Goal: Communication & Community: Answer question/provide support

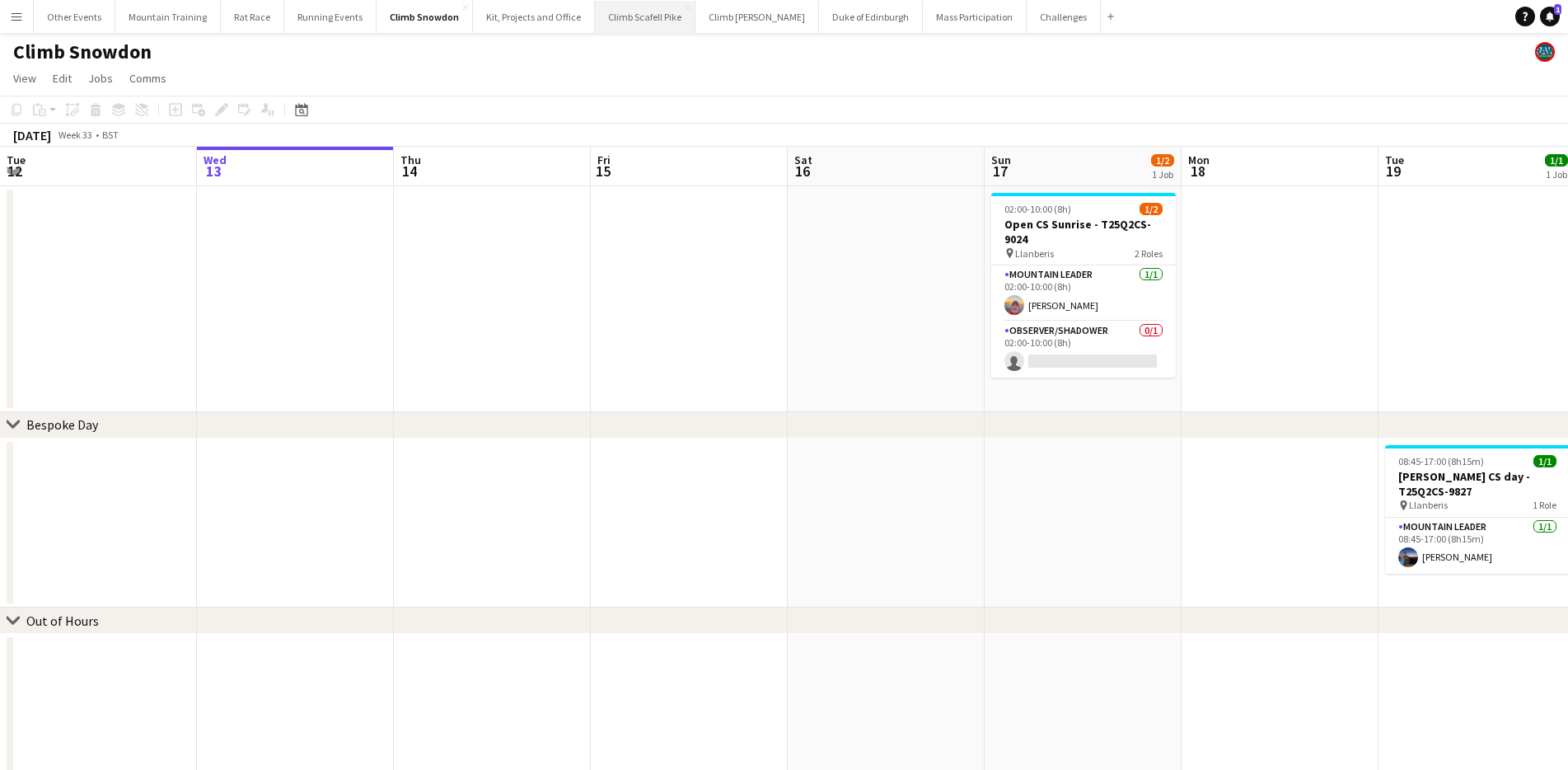
click at [623, 21] on button "Climb Scafell Pike Close" at bounding box center [644, 17] width 100 height 32
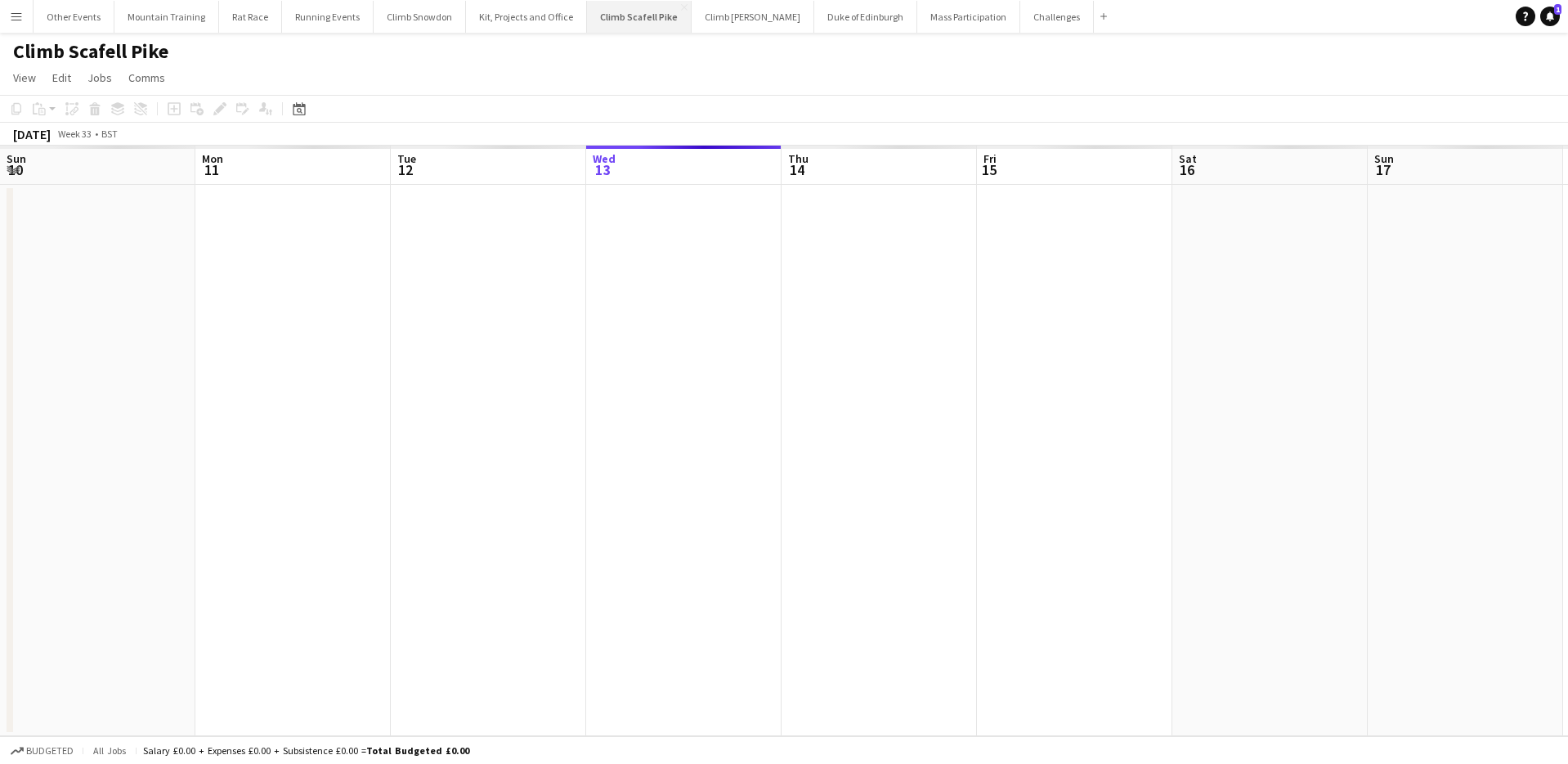
scroll to position [0, 391]
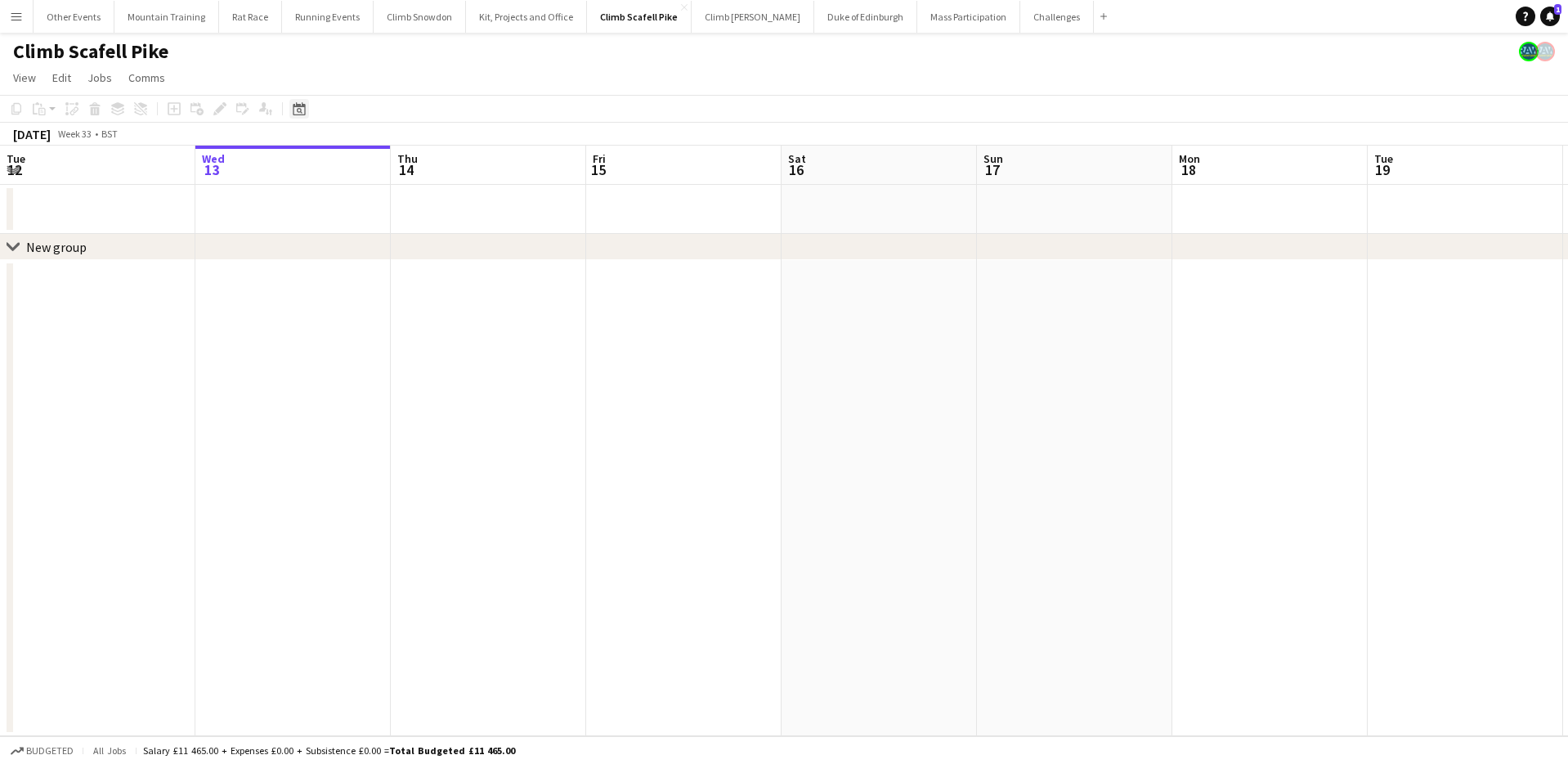
click at [304, 113] on icon at bounding box center [299, 108] width 12 height 13
click at [440, 167] on span "Next month" at bounding box center [431, 164] width 33 height 33
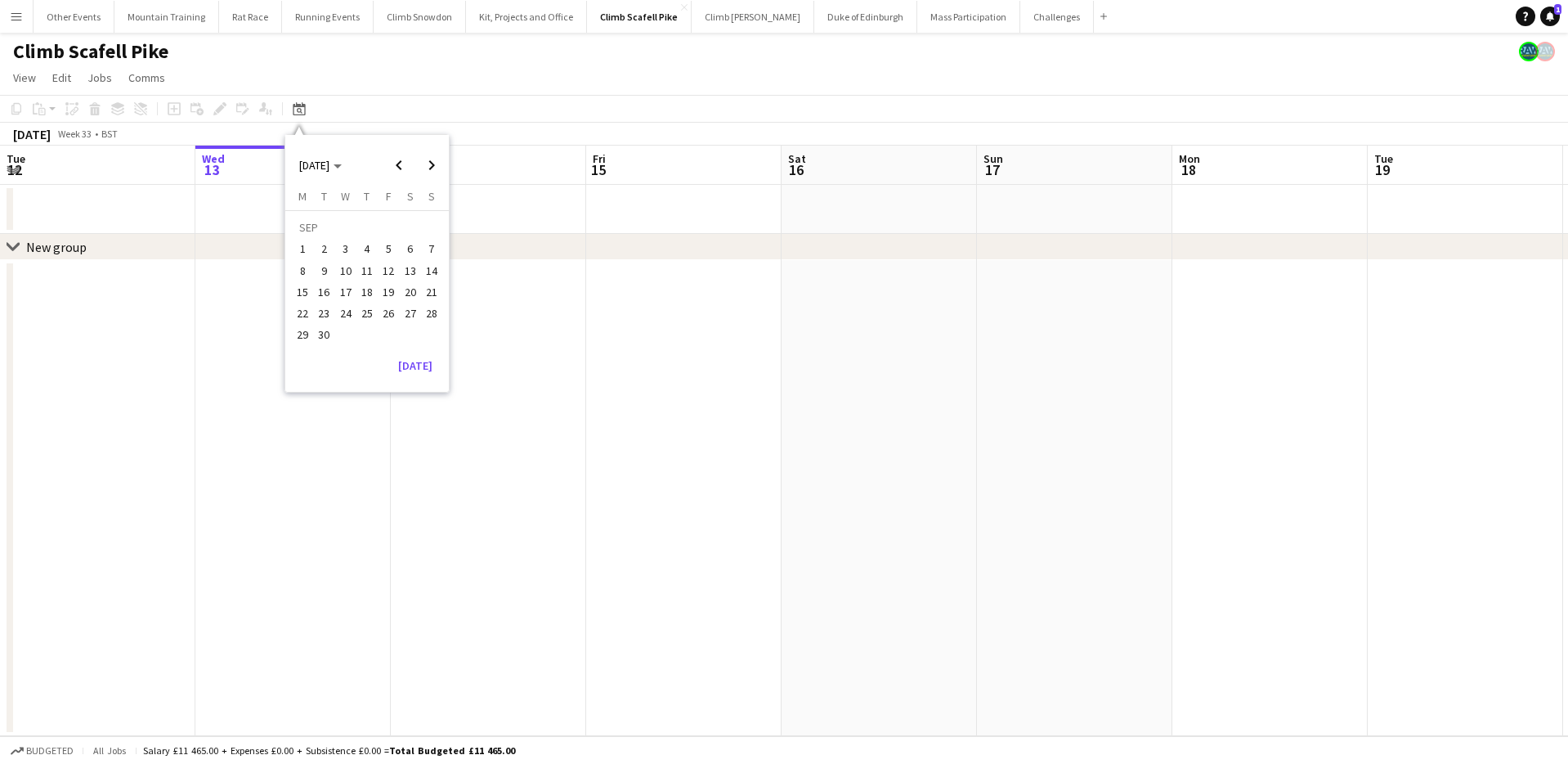
click at [378, 268] on button "12" at bounding box center [388, 271] width 21 height 21
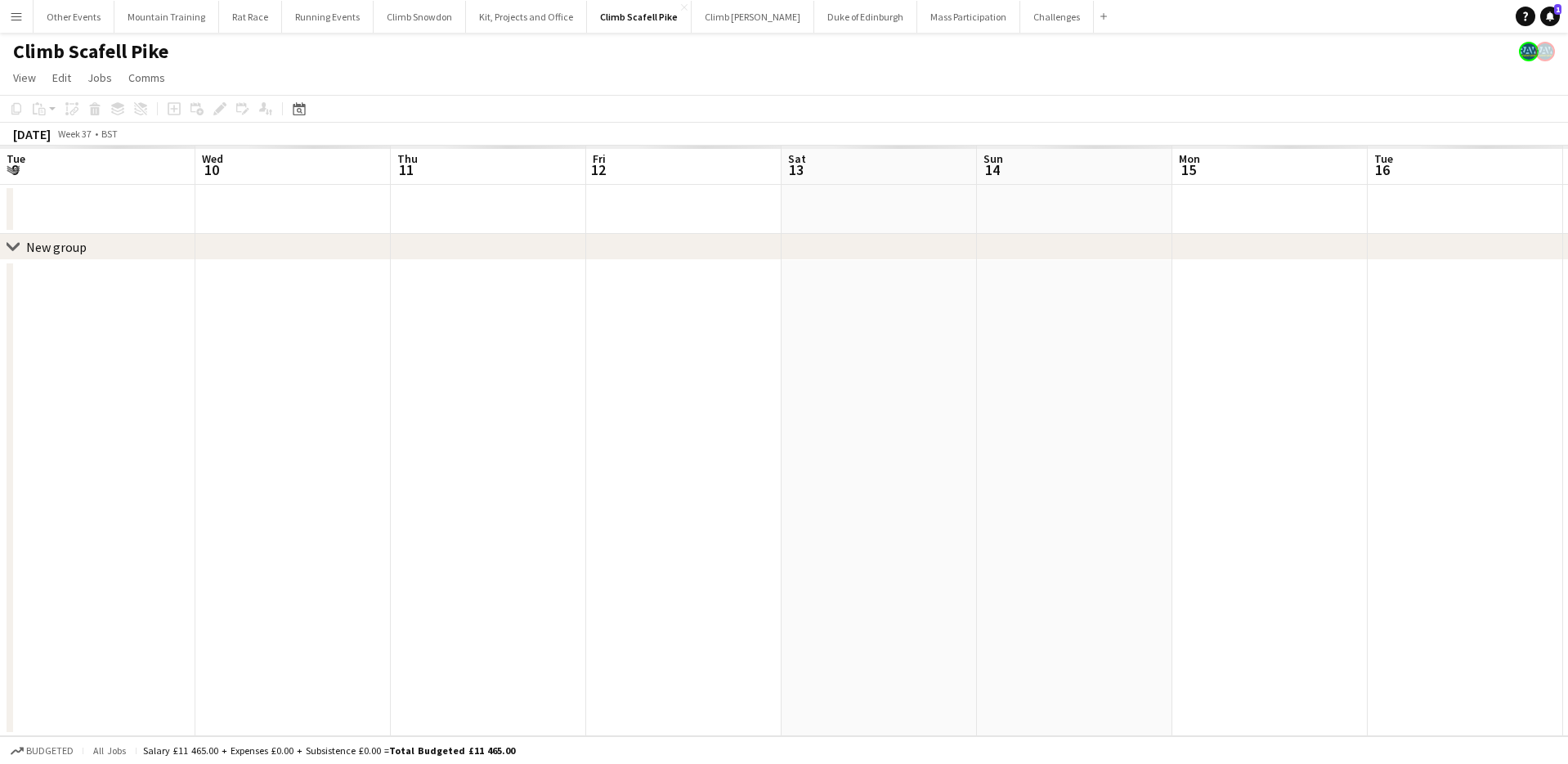
scroll to position [0, 563]
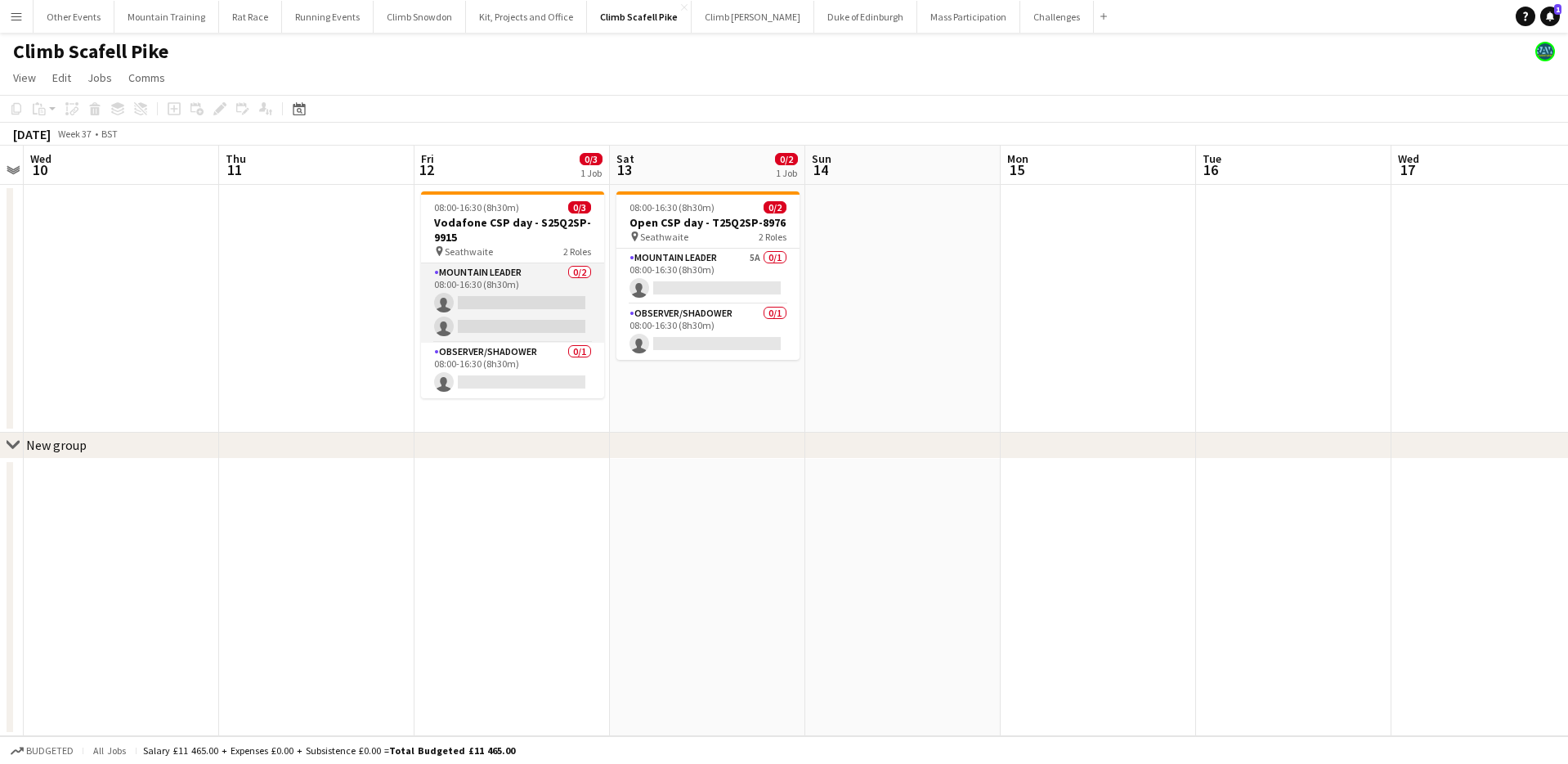
click at [507, 318] on app-card-role "Mountain Leader 0/2 08:00-16:30 (8h30m) single-neutral-actions single-neutral-a…" at bounding box center [512, 302] width 183 height 79
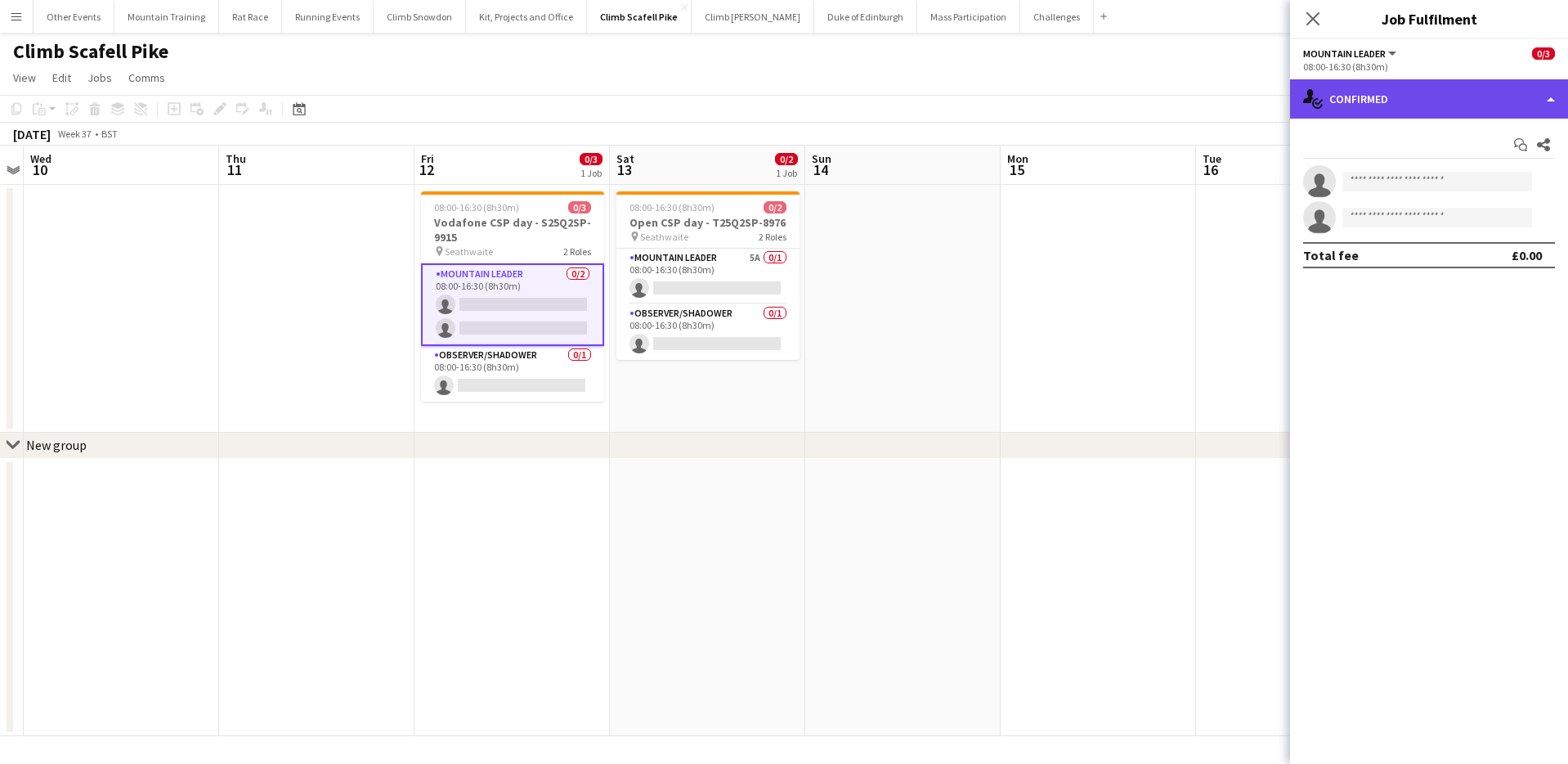
click at [1422, 89] on div "single-neutral-actions-check-2 Confirmed" at bounding box center [1429, 98] width 278 height 40
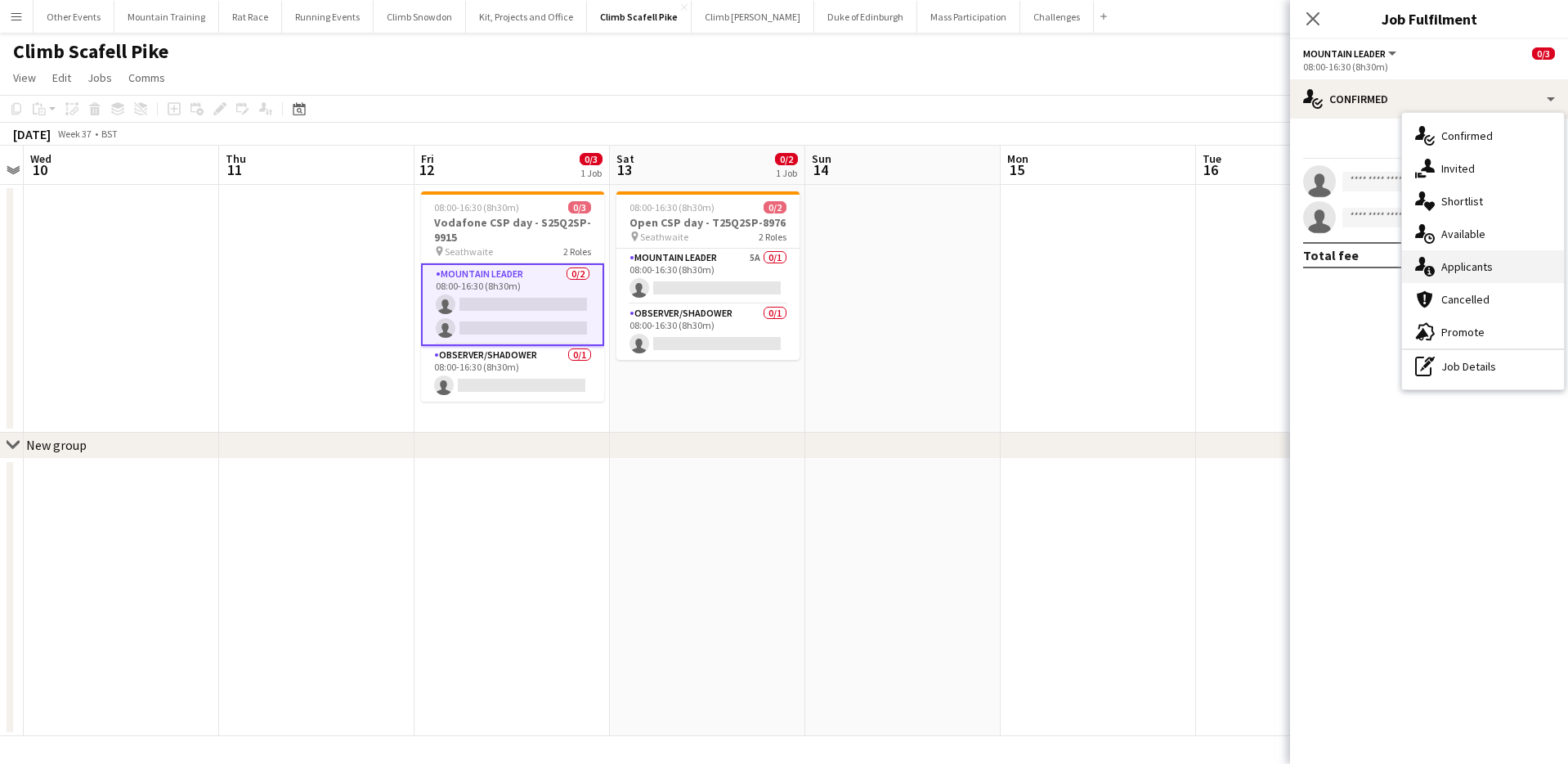
click at [1503, 260] on div "single-neutral-actions-information Applicants" at bounding box center [1483, 266] width 162 height 33
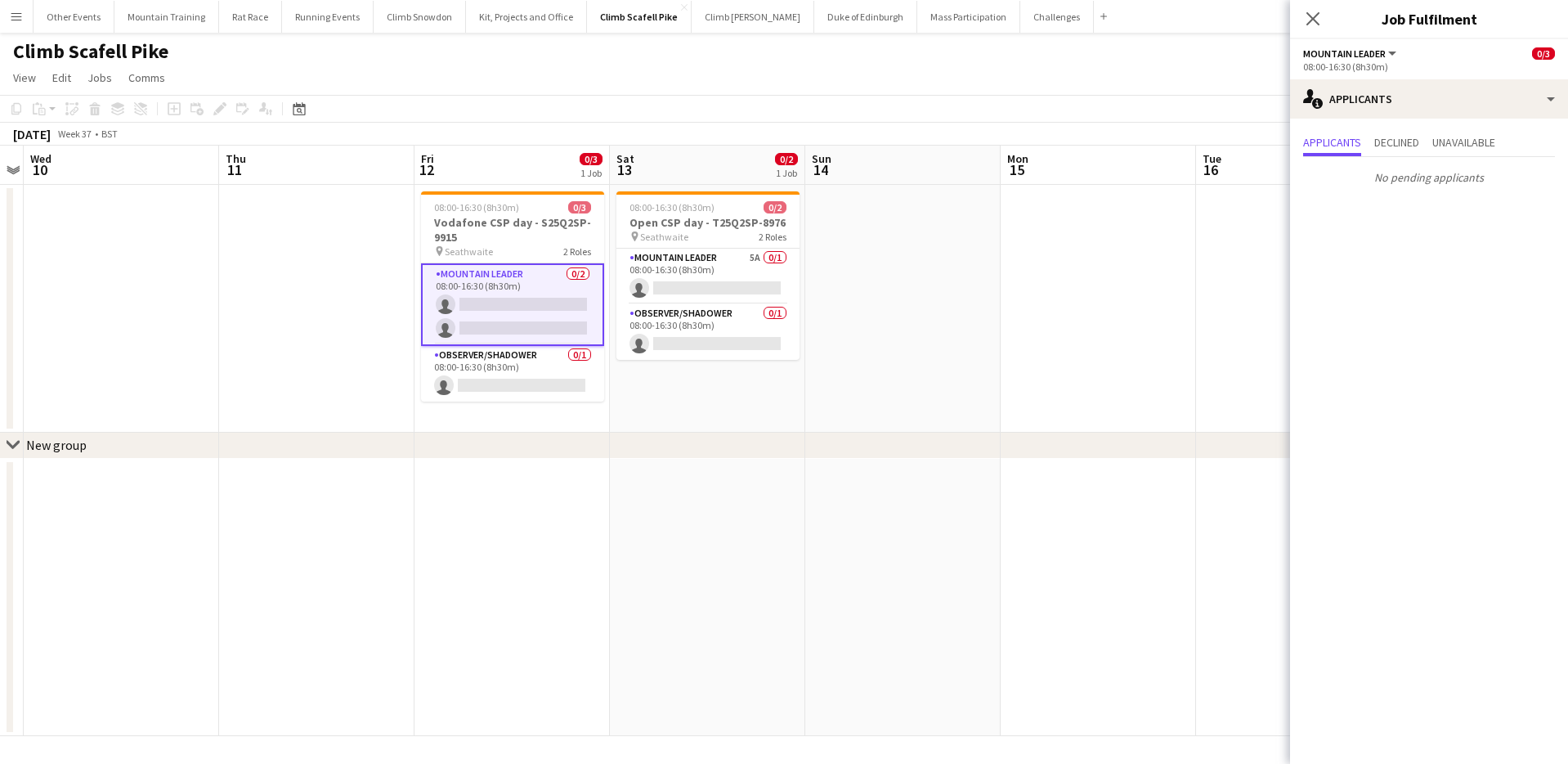
click at [1113, 77] on app-page-menu "View Day view expanded Day view collapsed Month view Date picker Jump to [DATE]…" at bounding box center [784, 79] width 1568 height 31
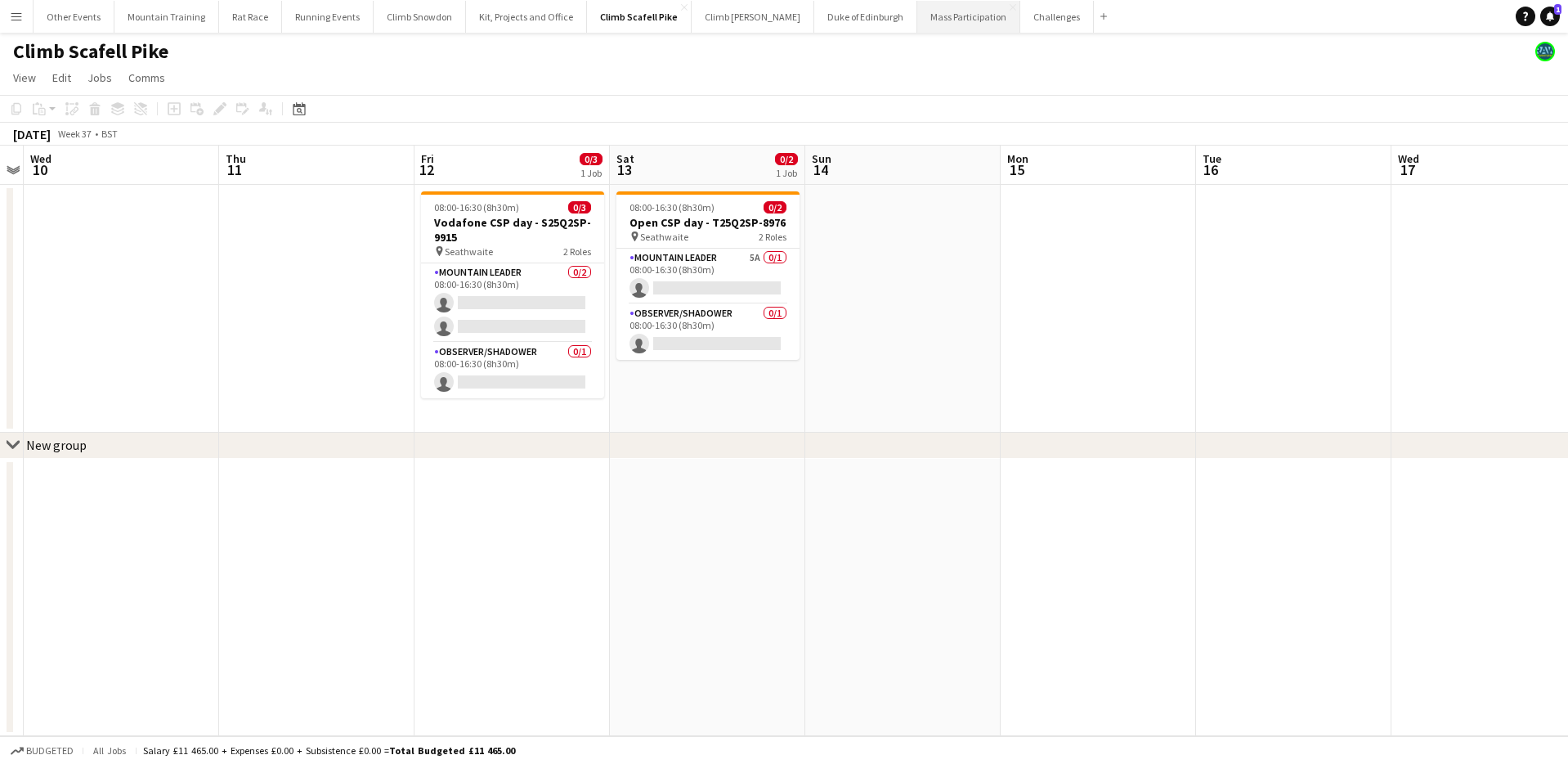
click at [917, 23] on button "Mass Participation Close" at bounding box center [968, 17] width 103 height 32
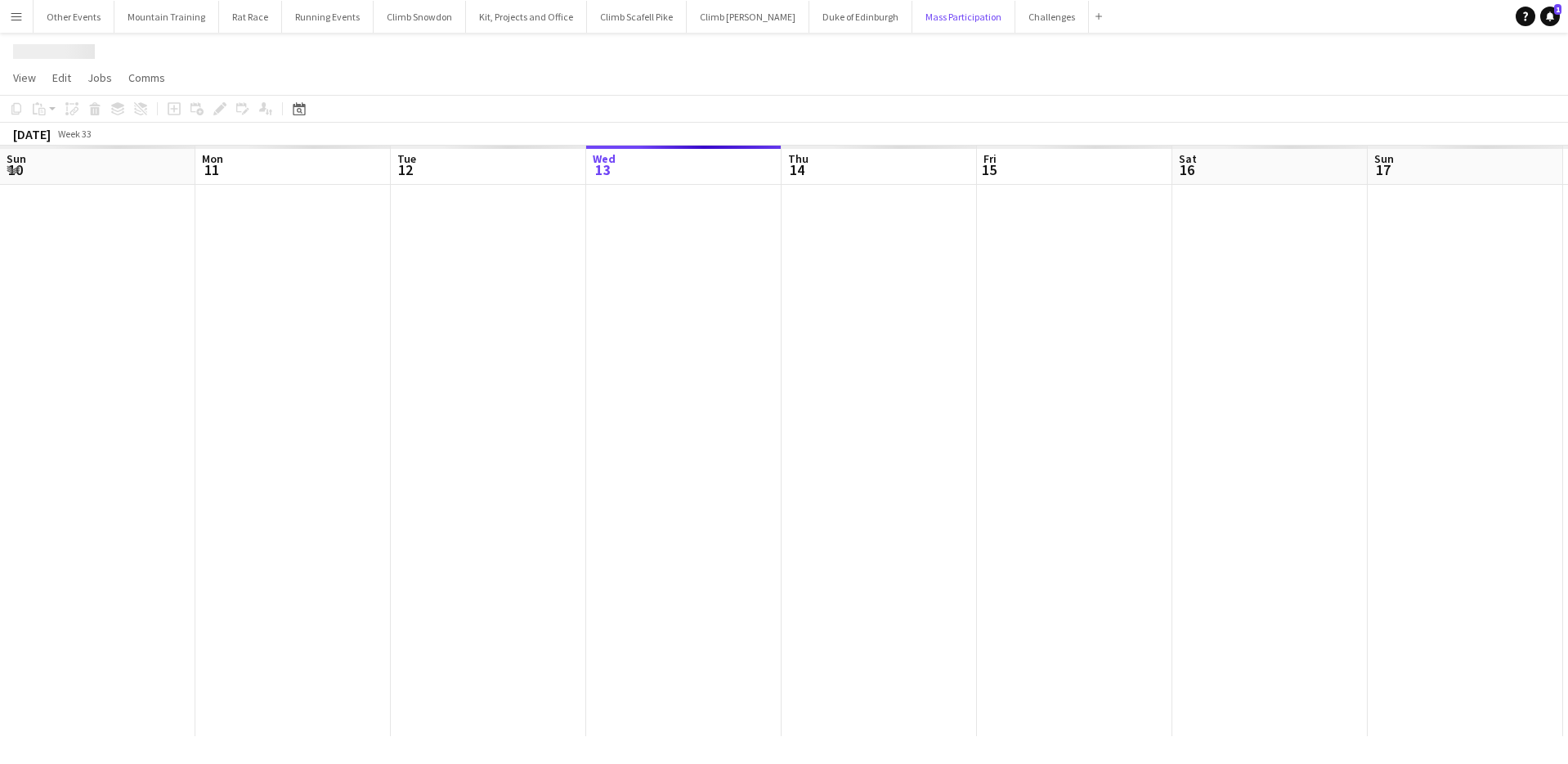
scroll to position [0, 391]
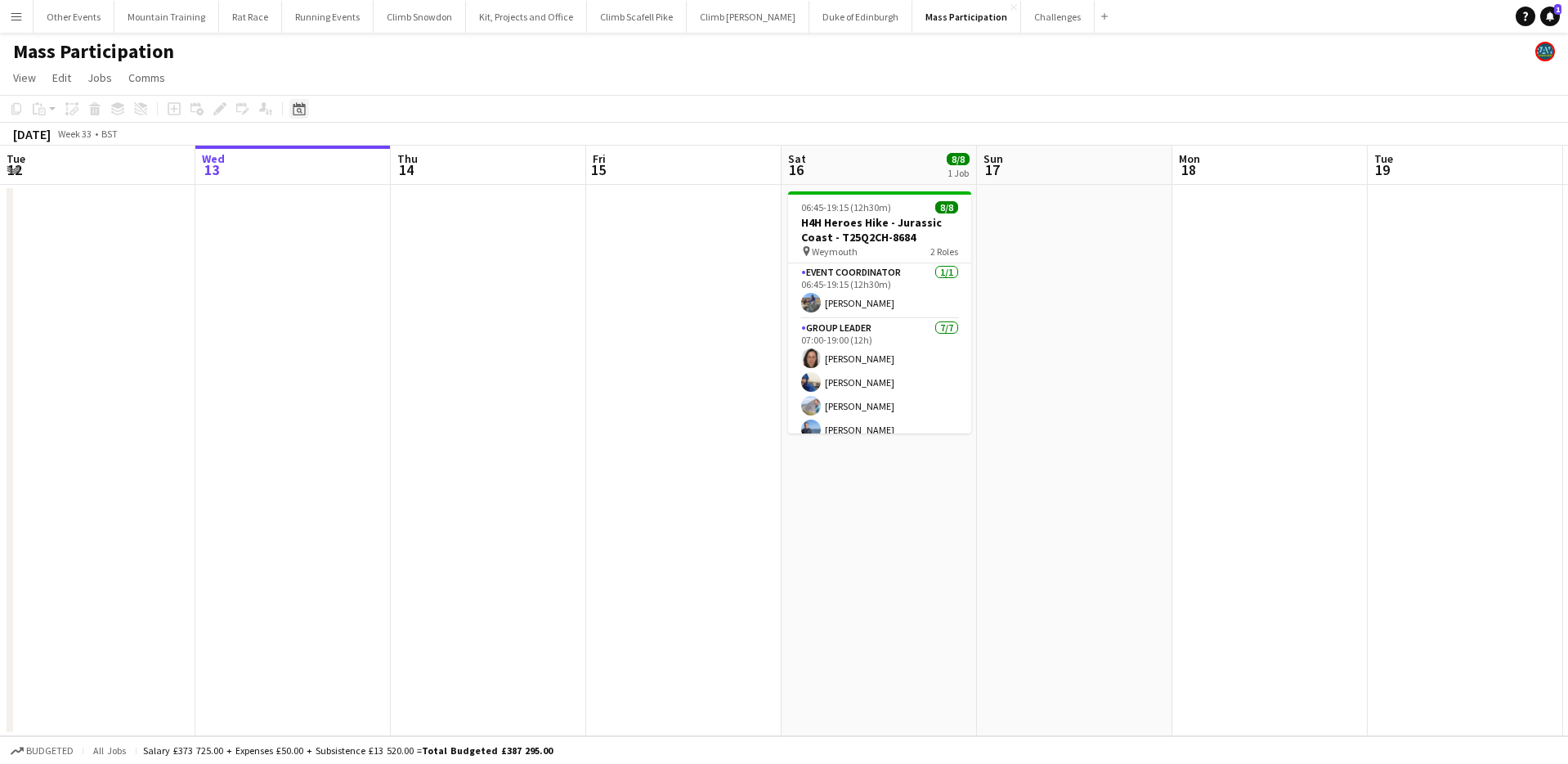
click at [303, 104] on icon at bounding box center [299, 108] width 12 height 13
click at [426, 156] on span "Next month" at bounding box center [431, 164] width 33 height 33
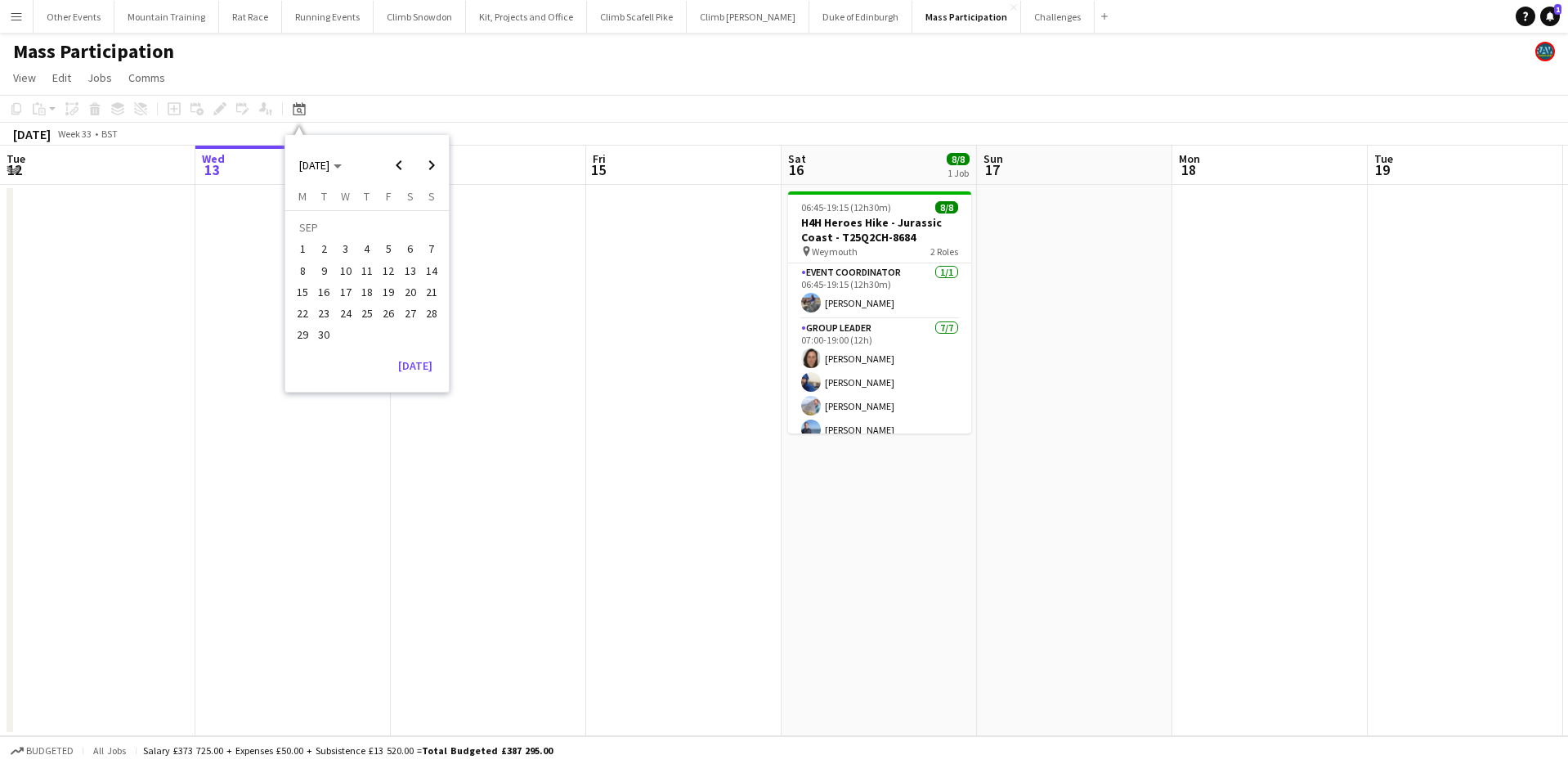
click at [394, 270] on span "12" at bounding box center [388, 271] width 19 height 19
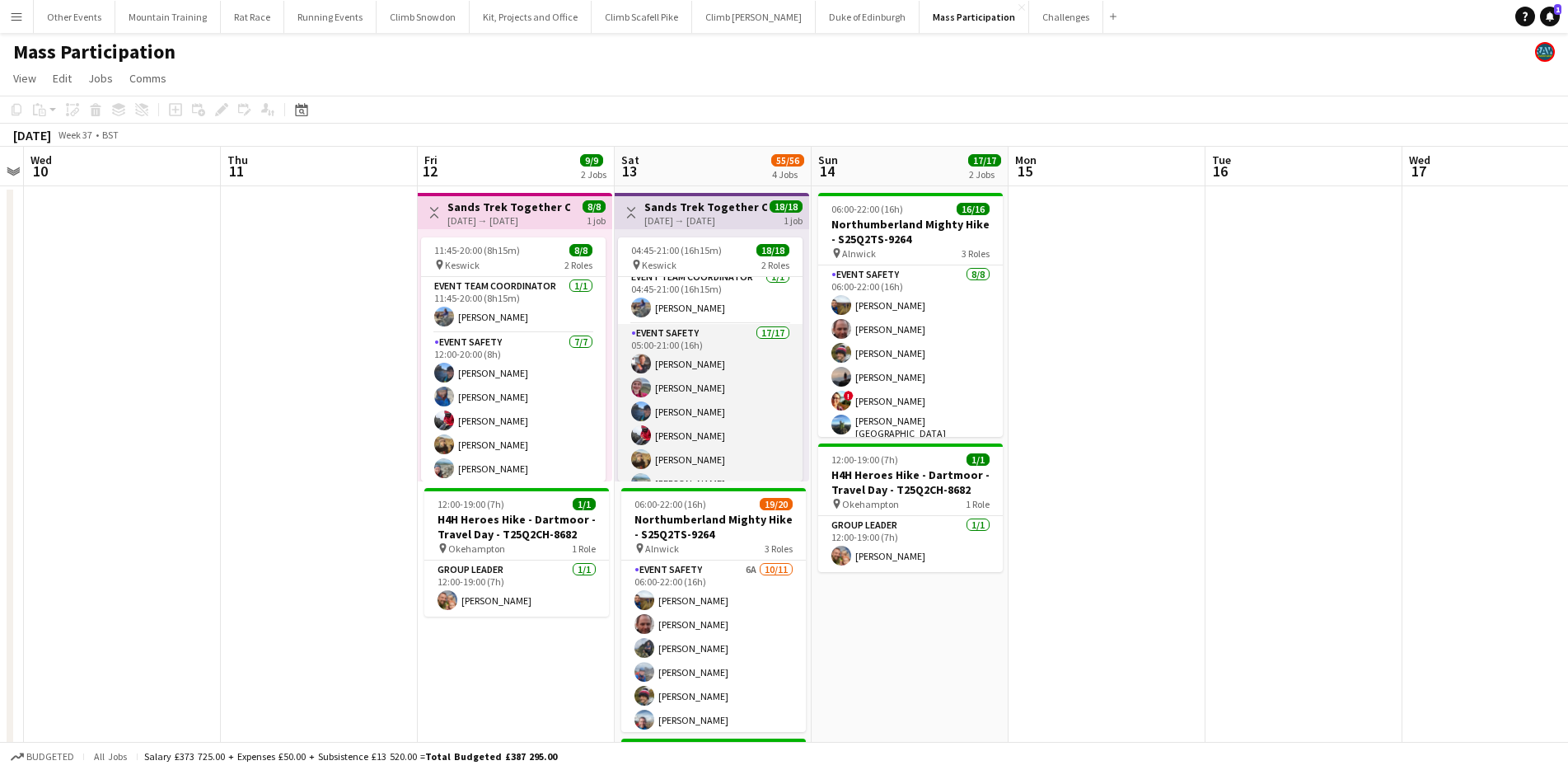
scroll to position [0, 0]
click at [718, 378] on app-card-role "Event Safety 17/17 05:00-21:00 (16h) Ryan McGlen Isobel Nicholson Erin McLeod T…" at bounding box center [710, 552] width 184 height 439
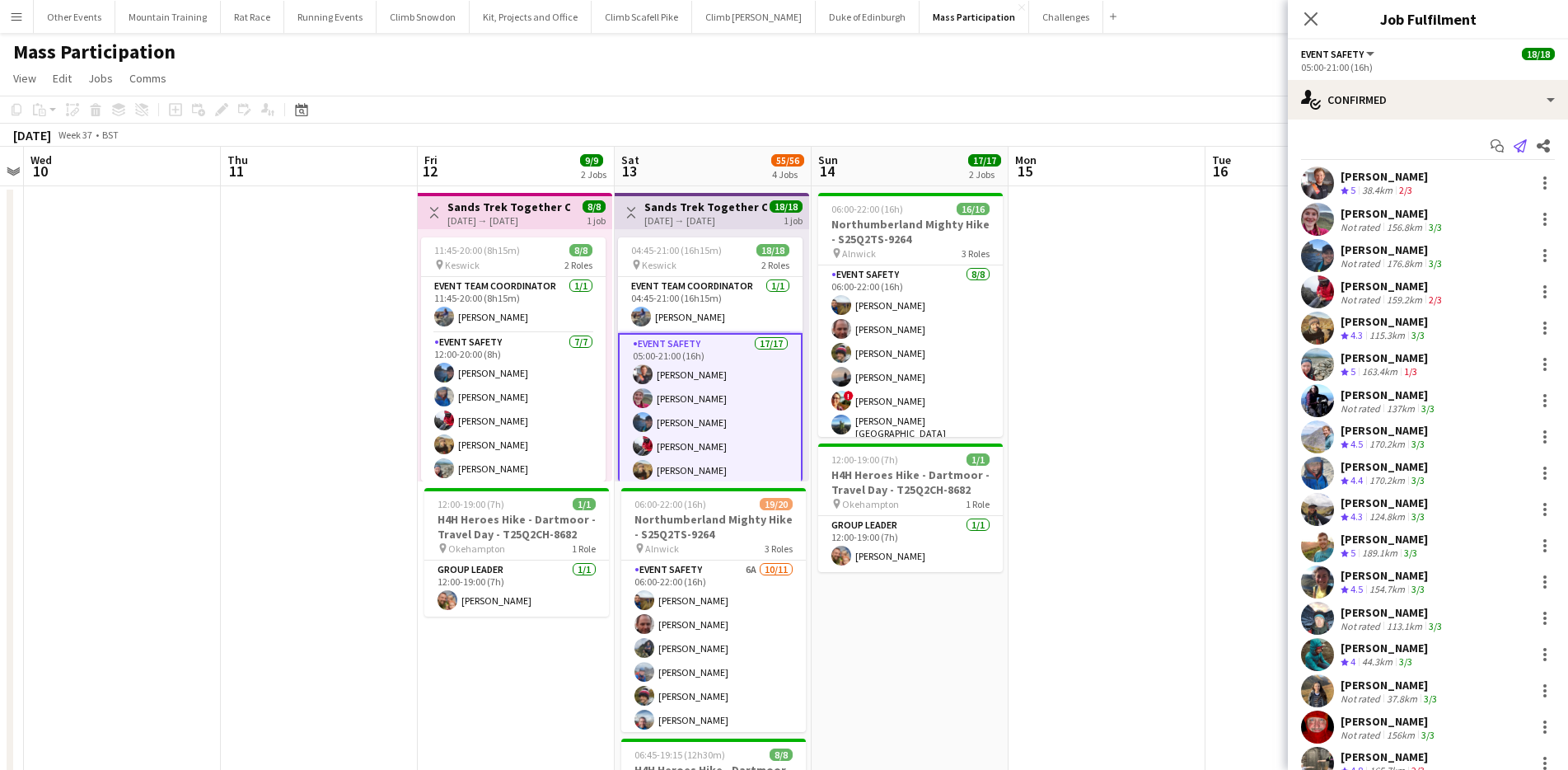
click at [1513, 150] on icon "Send notification" at bounding box center [1519, 145] width 13 height 13
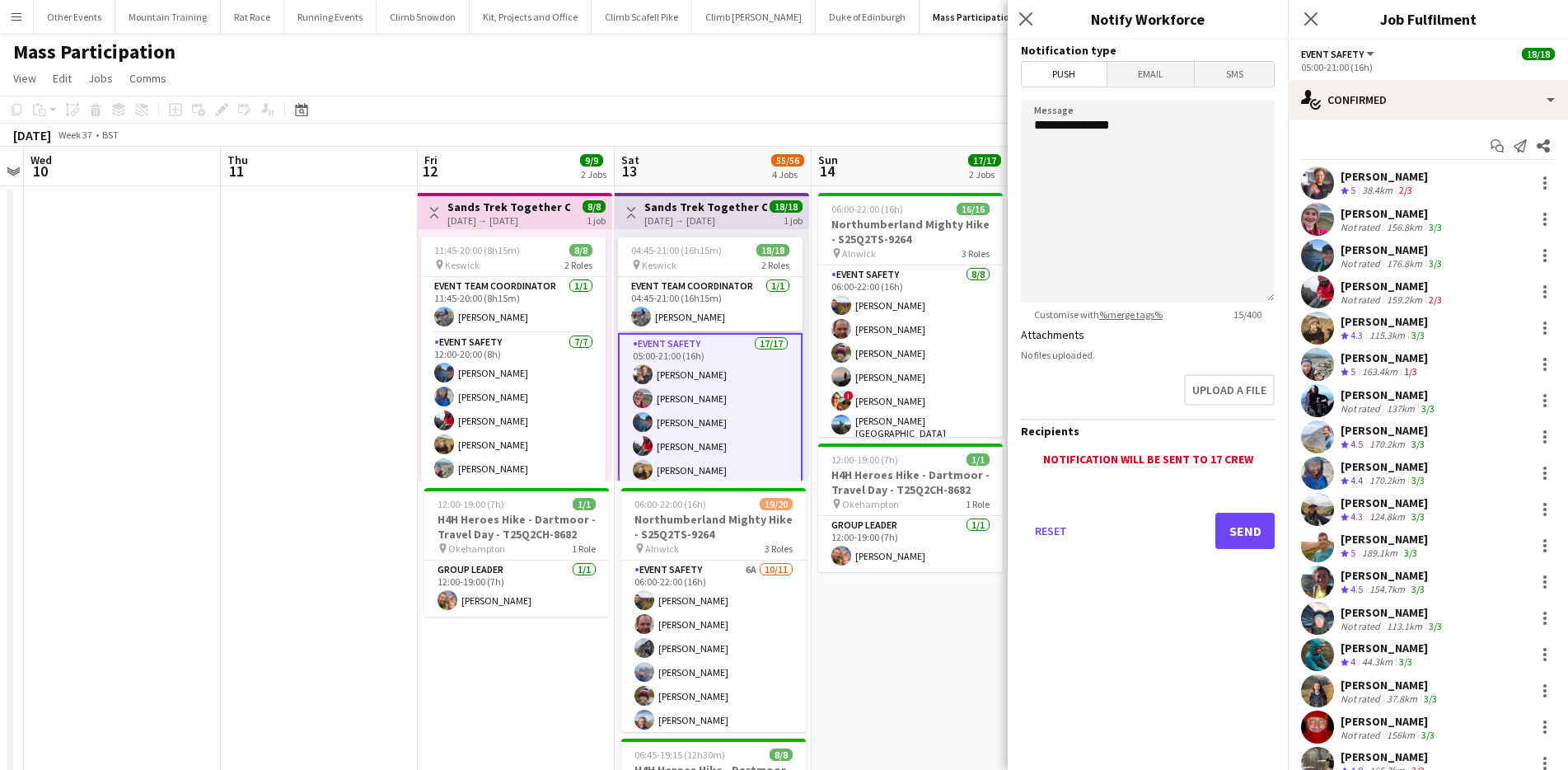
click at [1168, 74] on span "Email" at bounding box center [1151, 74] width 88 height 25
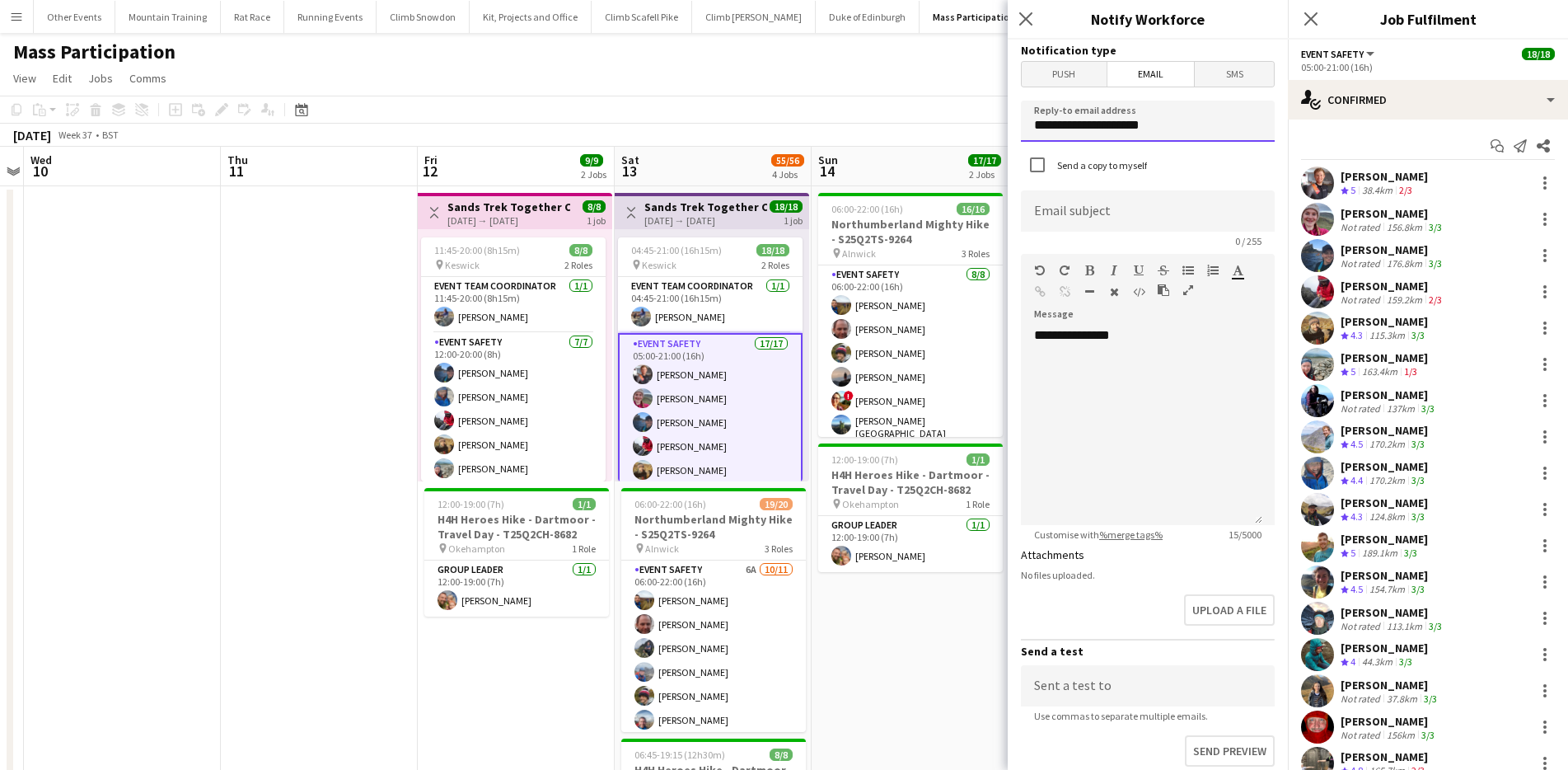
click at [1117, 126] on input "**********" at bounding box center [1147, 121] width 253 height 42
type input "**********"
click at [1114, 206] on input at bounding box center [1147, 211] width 253 height 42
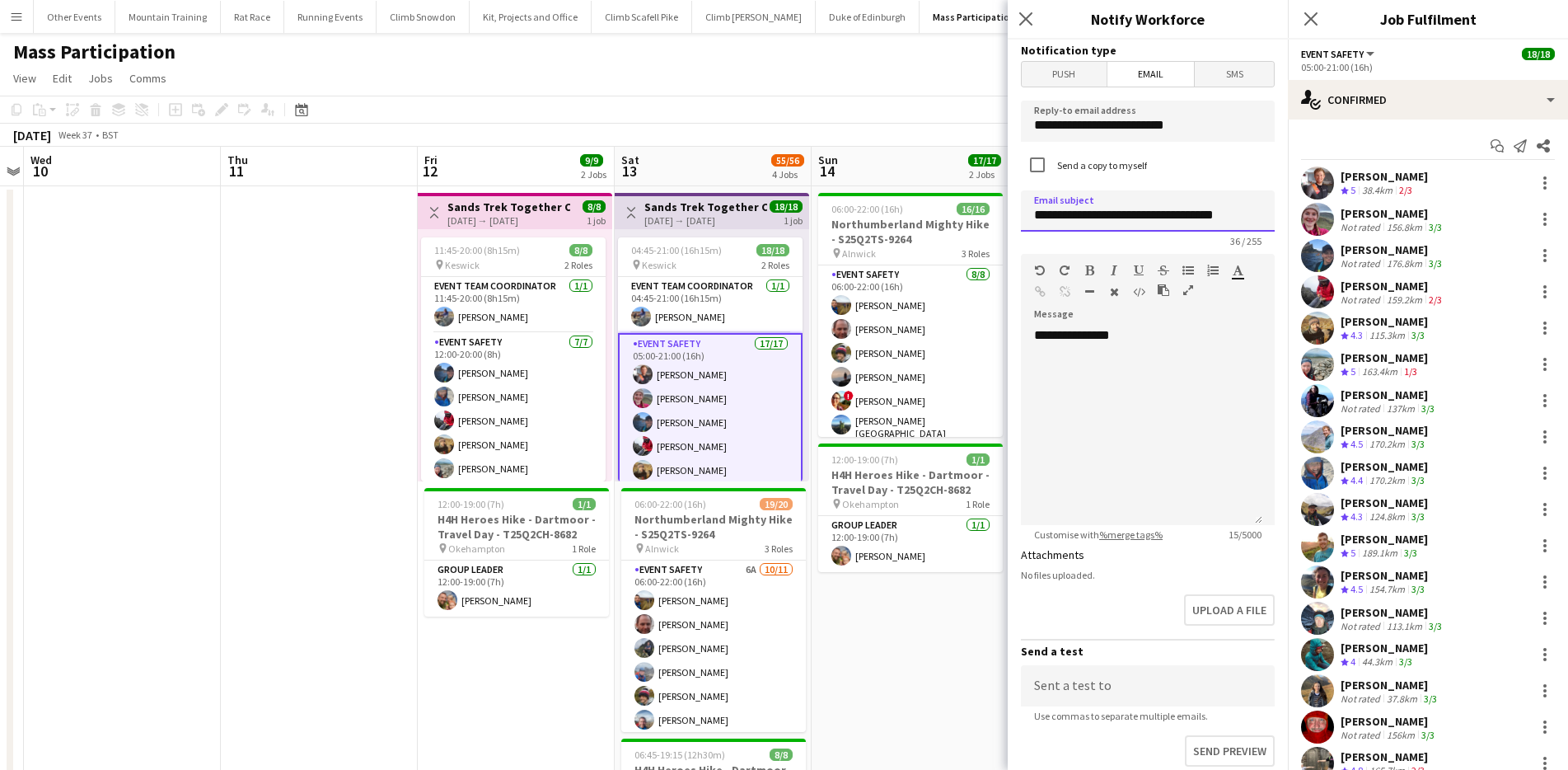
type input "**********"
click at [1210, 385] on div "**********" at bounding box center [1141, 425] width 241 height 198
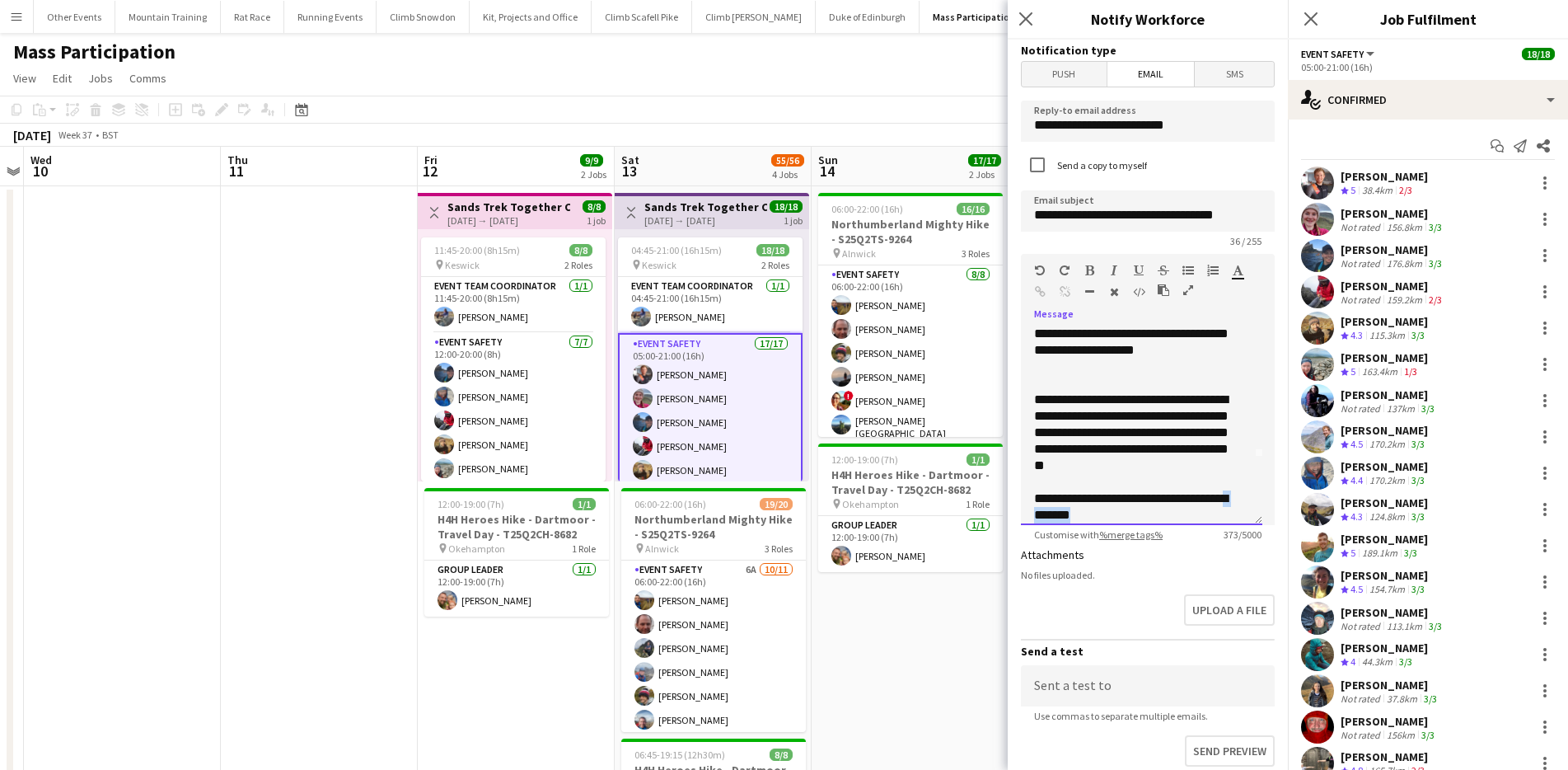
scroll to position [78, 0]
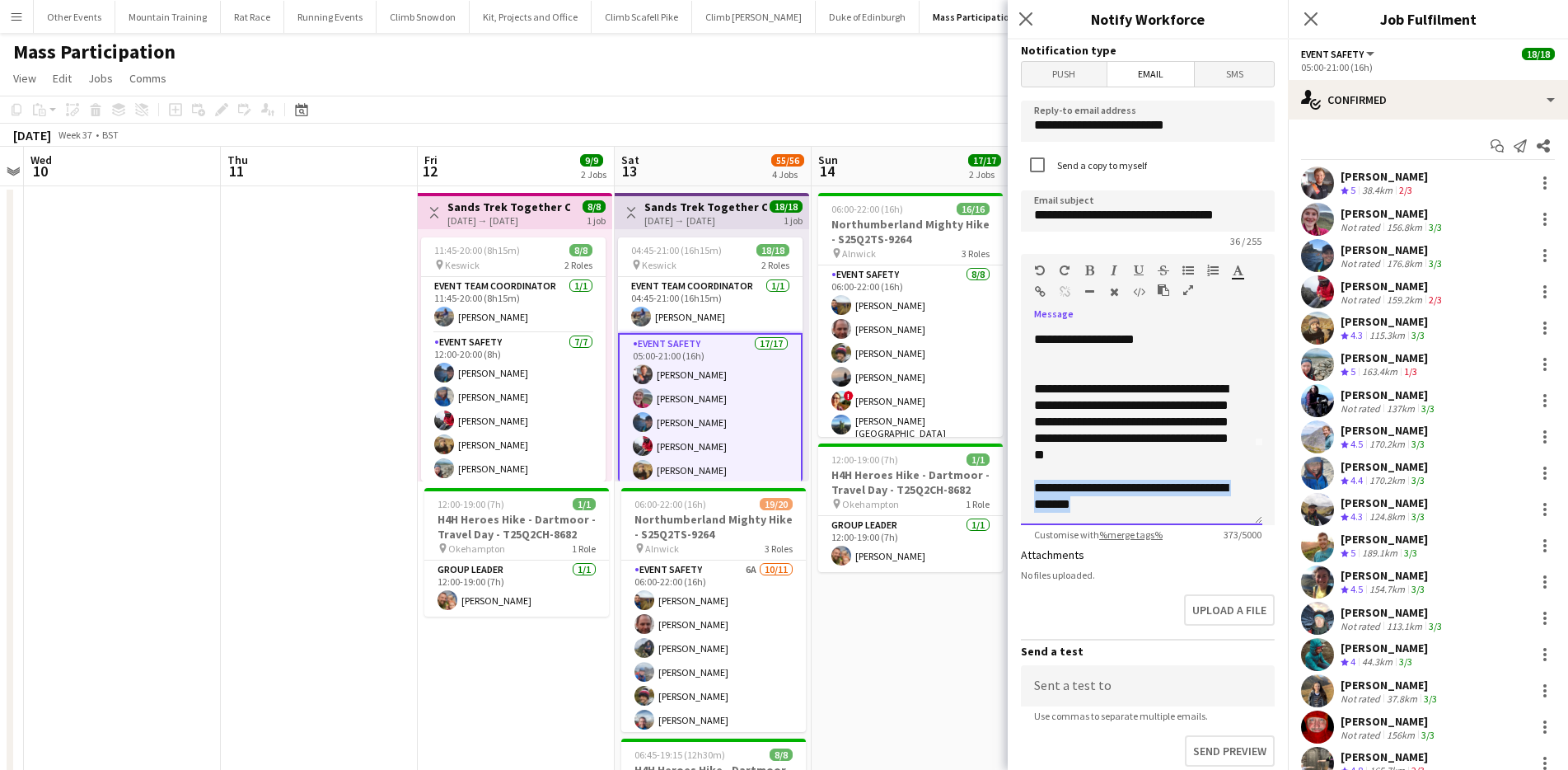
drag, startPoint x: 1138, startPoint y: 519, endPoint x: 1020, endPoint y: 489, distance: 121.8
click at [1021, 489] on div "**********" at bounding box center [1141, 425] width 241 height 198
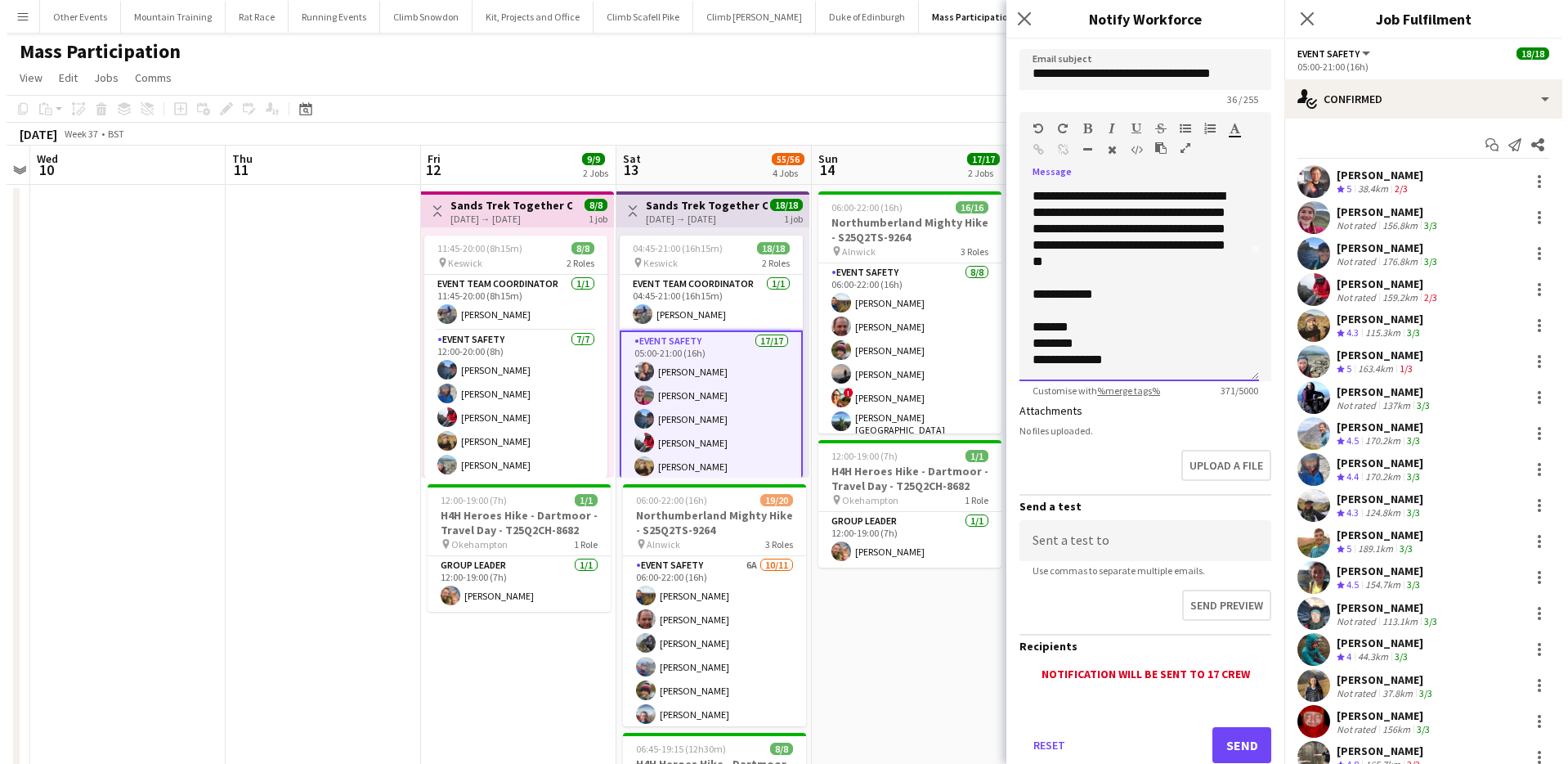
scroll to position [185, 0]
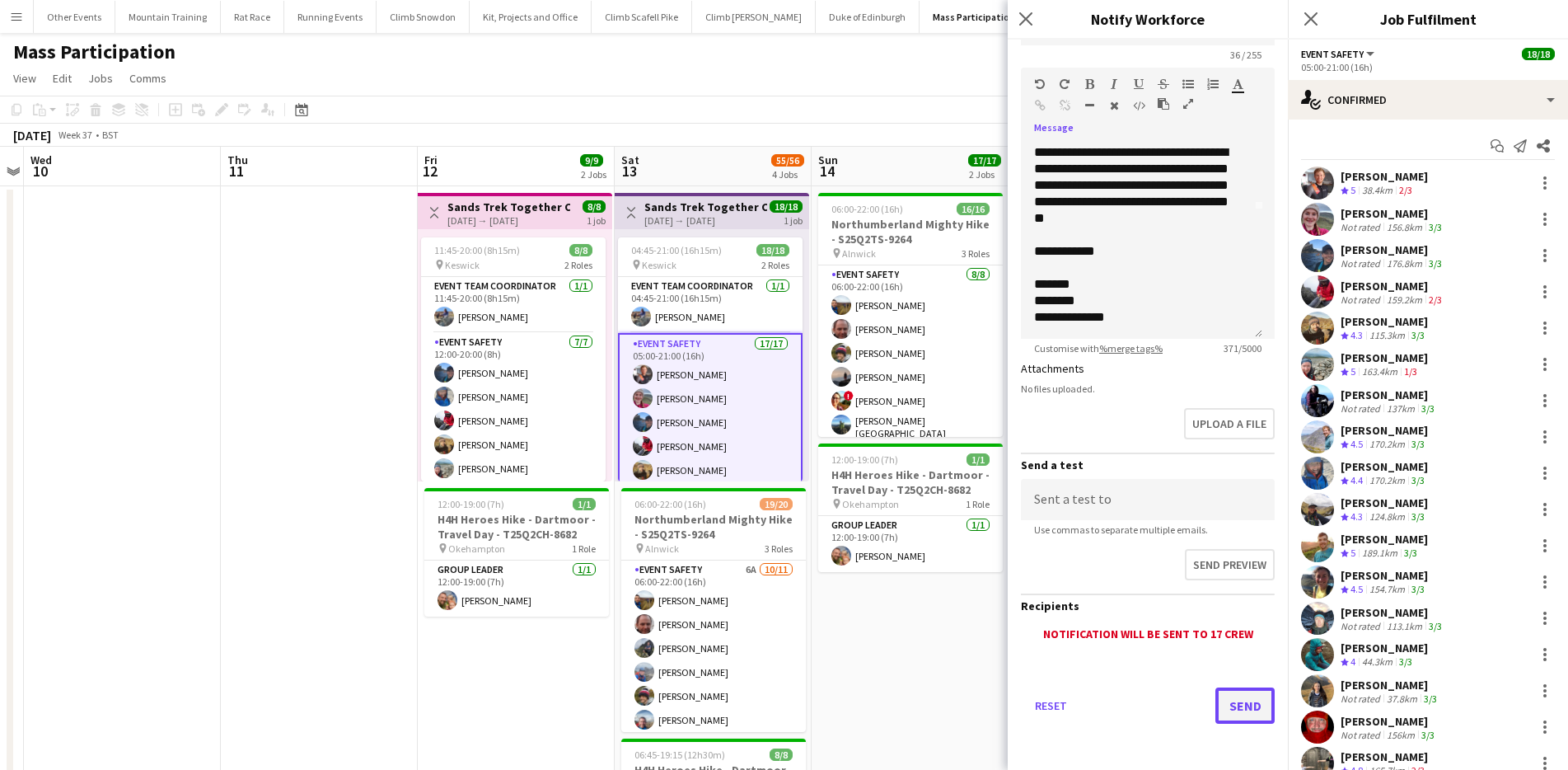
click at [1230, 711] on button "Send" at bounding box center [1245, 705] width 59 height 36
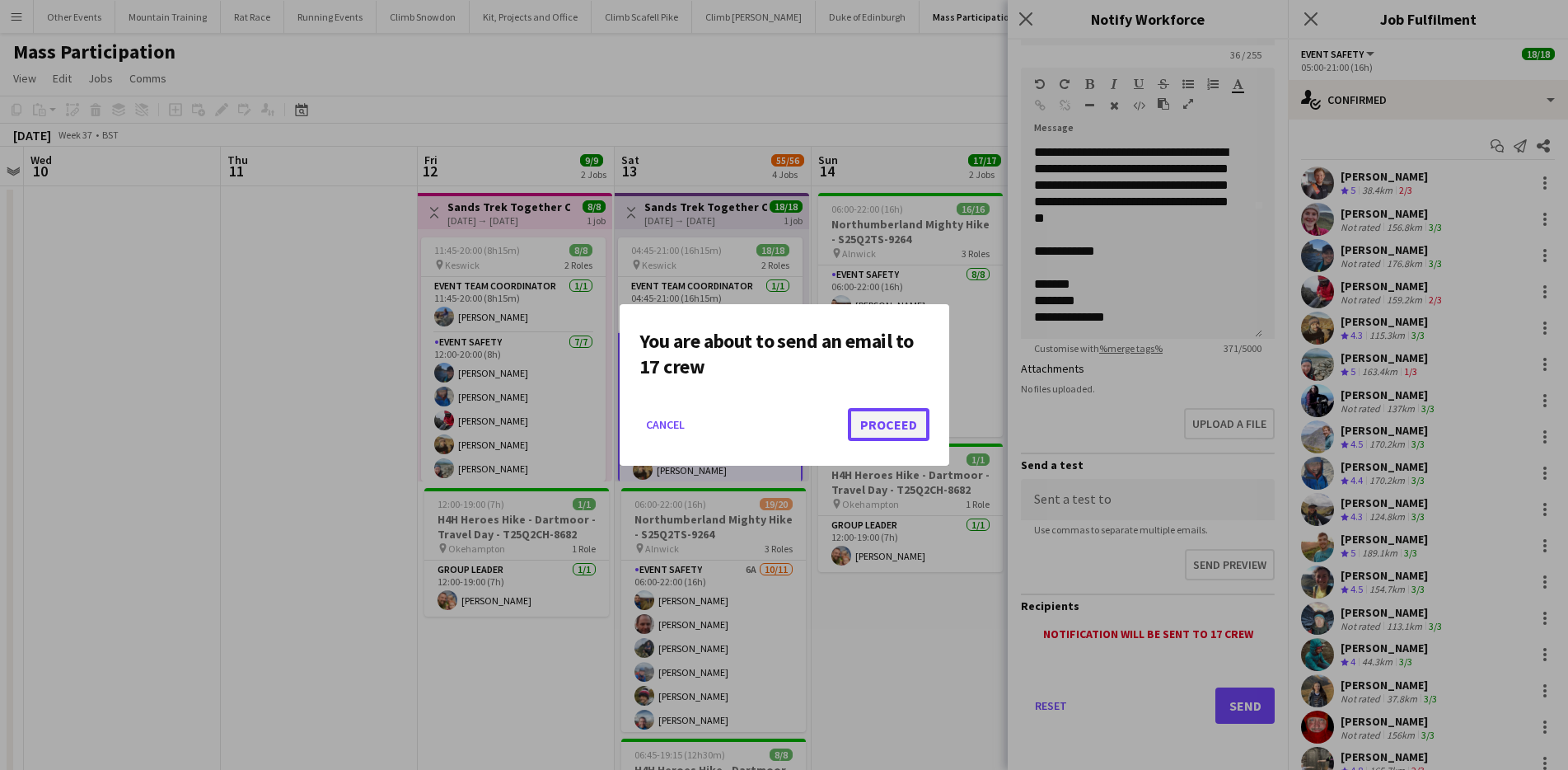
click at [906, 419] on button "Proceed" at bounding box center [889, 424] width 82 height 33
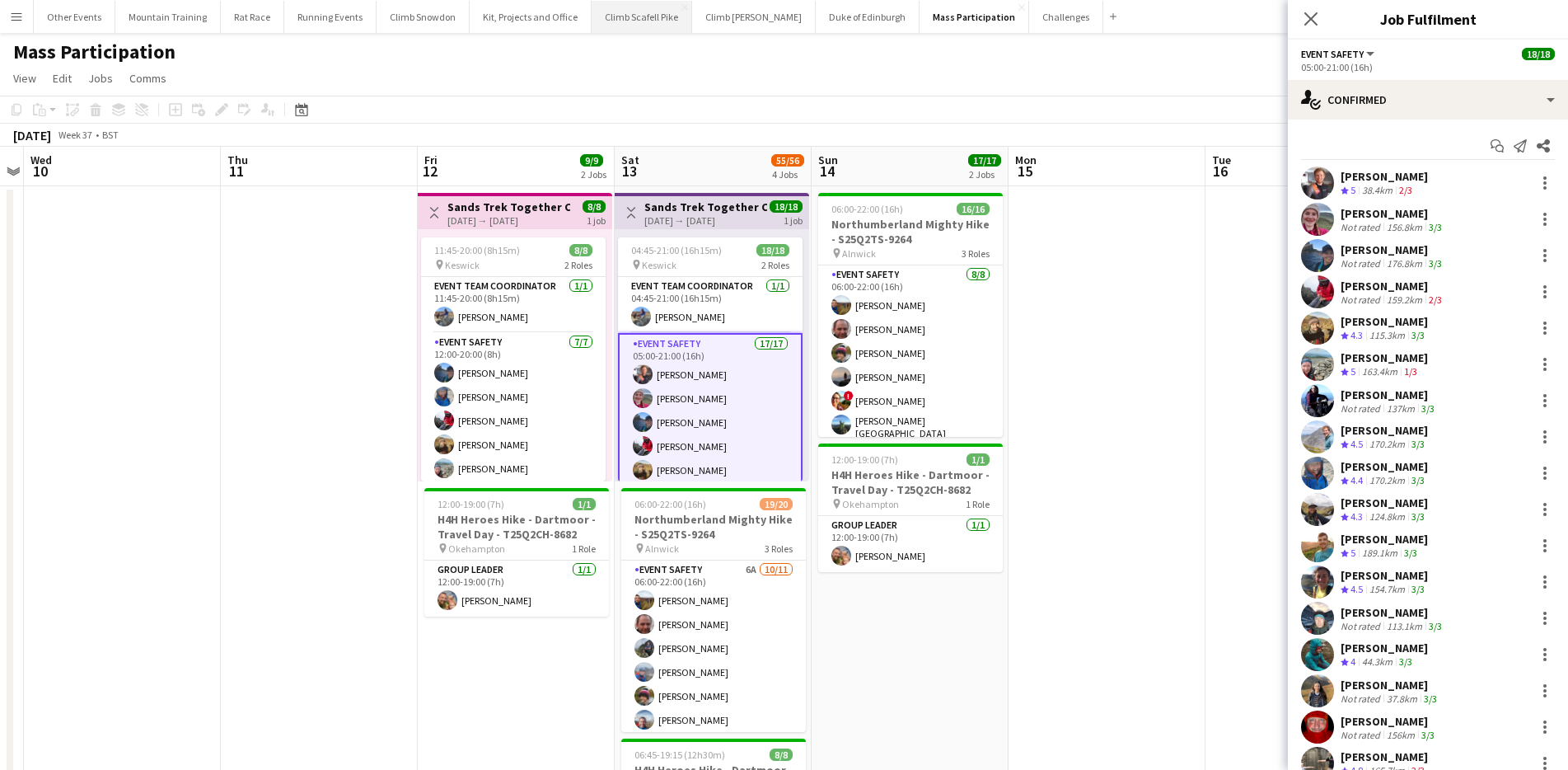
click at [650, 27] on button "Climb Scafell Pike Close" at bounding box center [641, 17] width 100 height 32
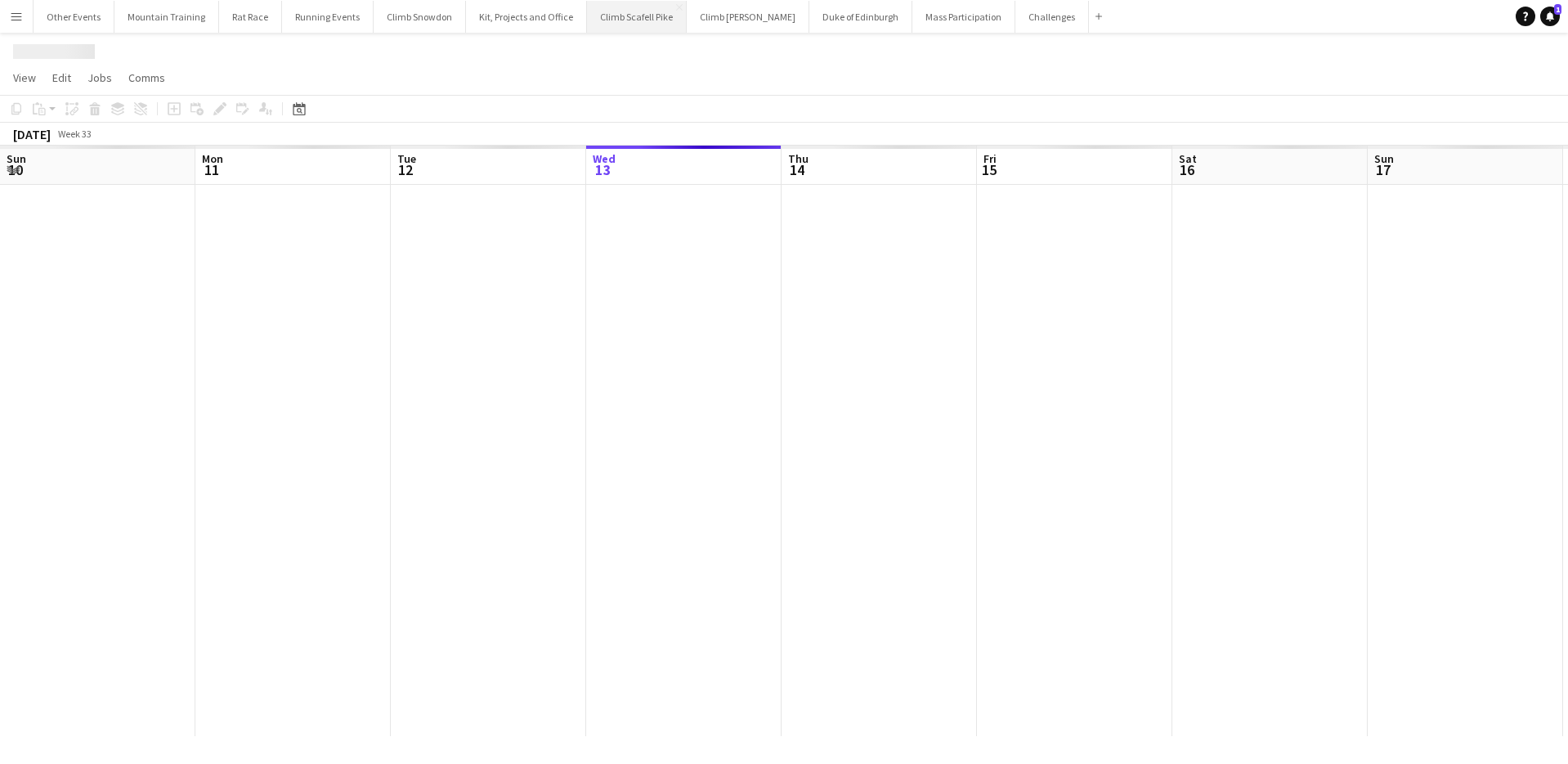
scroll to position [0, 391]
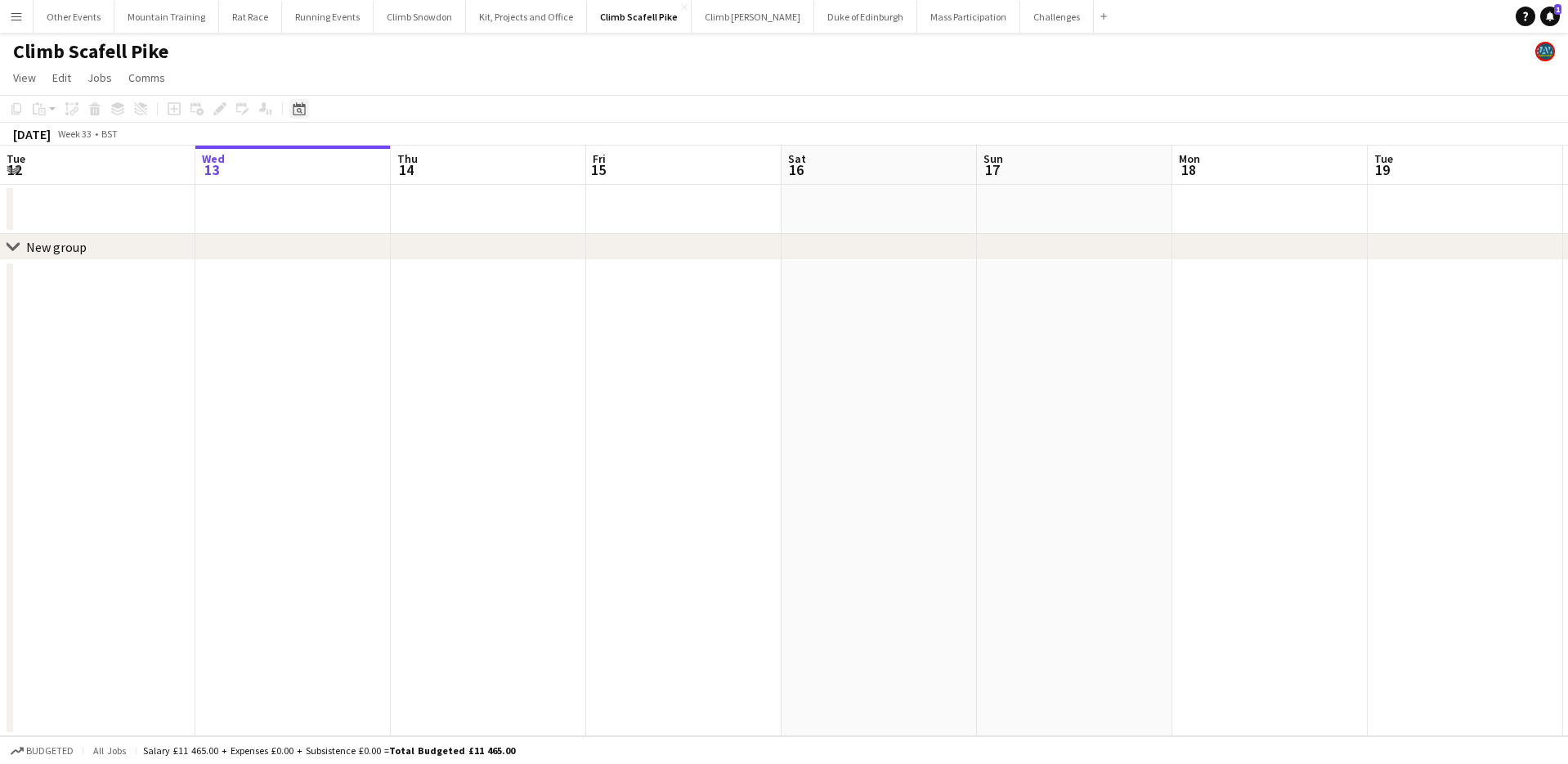
click at [305, 108] on icon at bounding box center [299, 108] width 12 height 13
click at [423, 158] on span "Next month" at bounding box center [431, 164] width 33 height 33
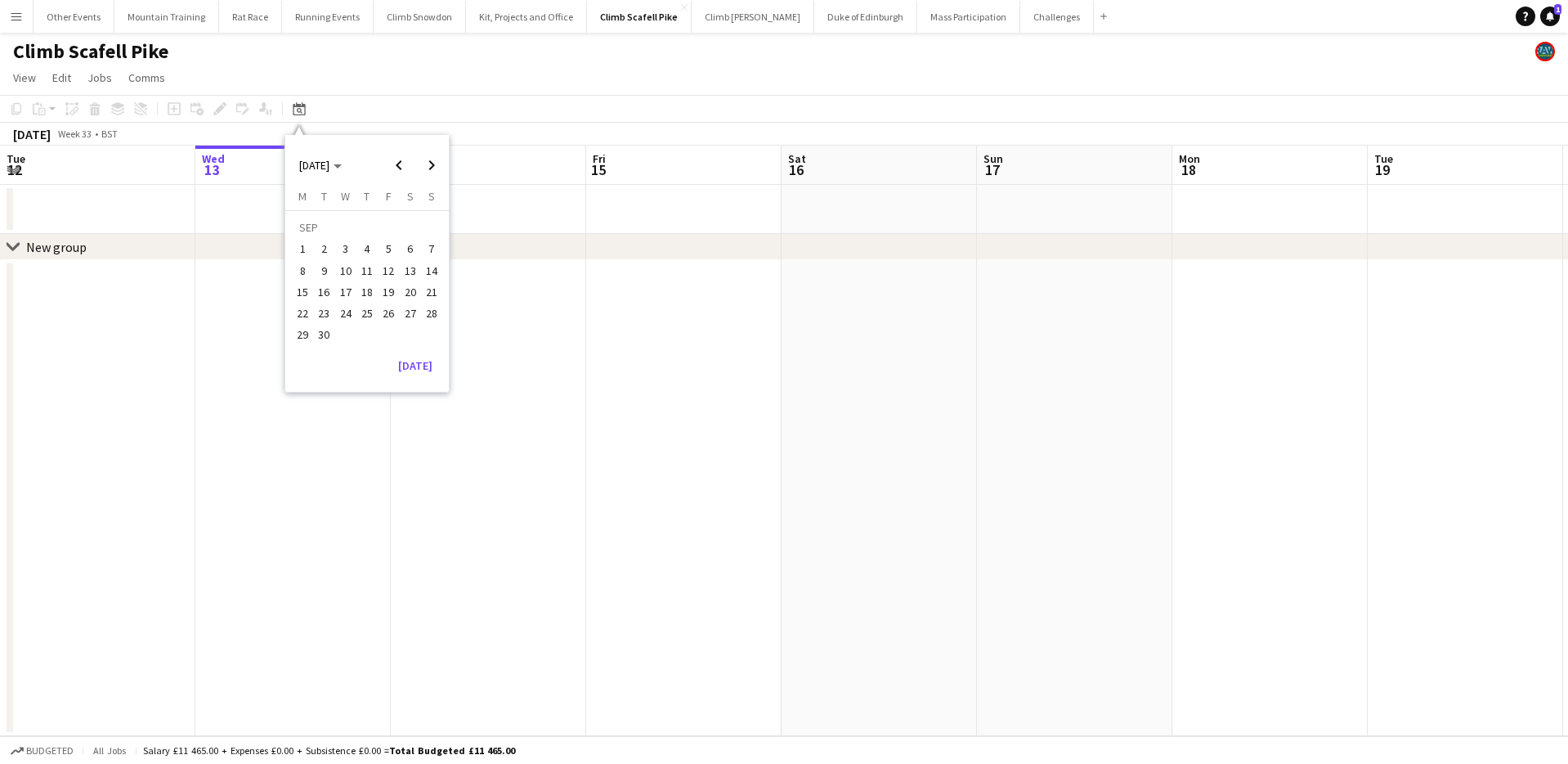
click at [383, 269] on span "12" at bounding box center [388, 271] width 19 height 19
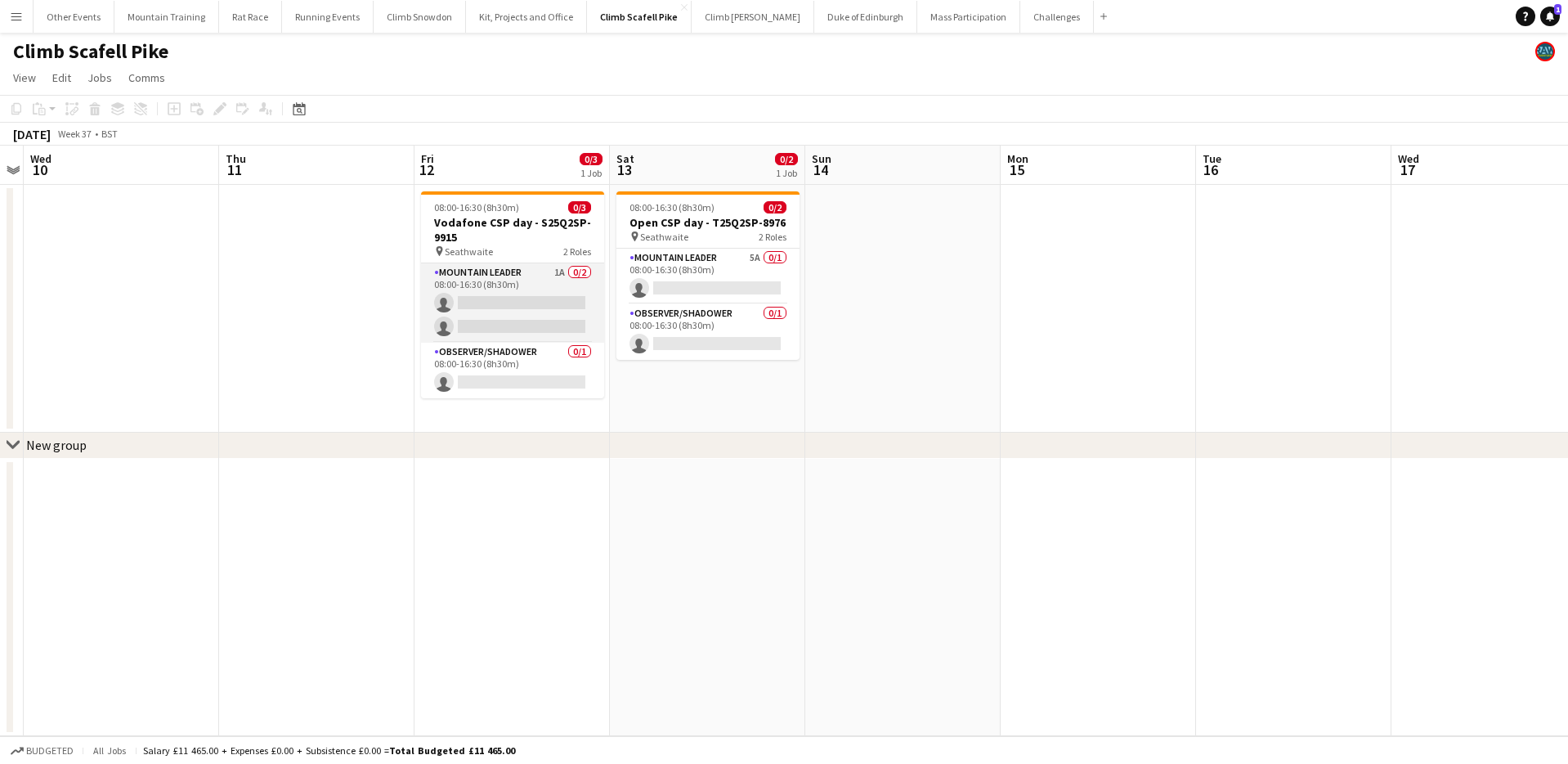
click at [520, 307] on app-card-role "Mountain Leader 1A 0/2 08:00-16:30 (8h30m) single-neutral-actions single-neutra…" at bounding box center [512, 302] width 183 height 79
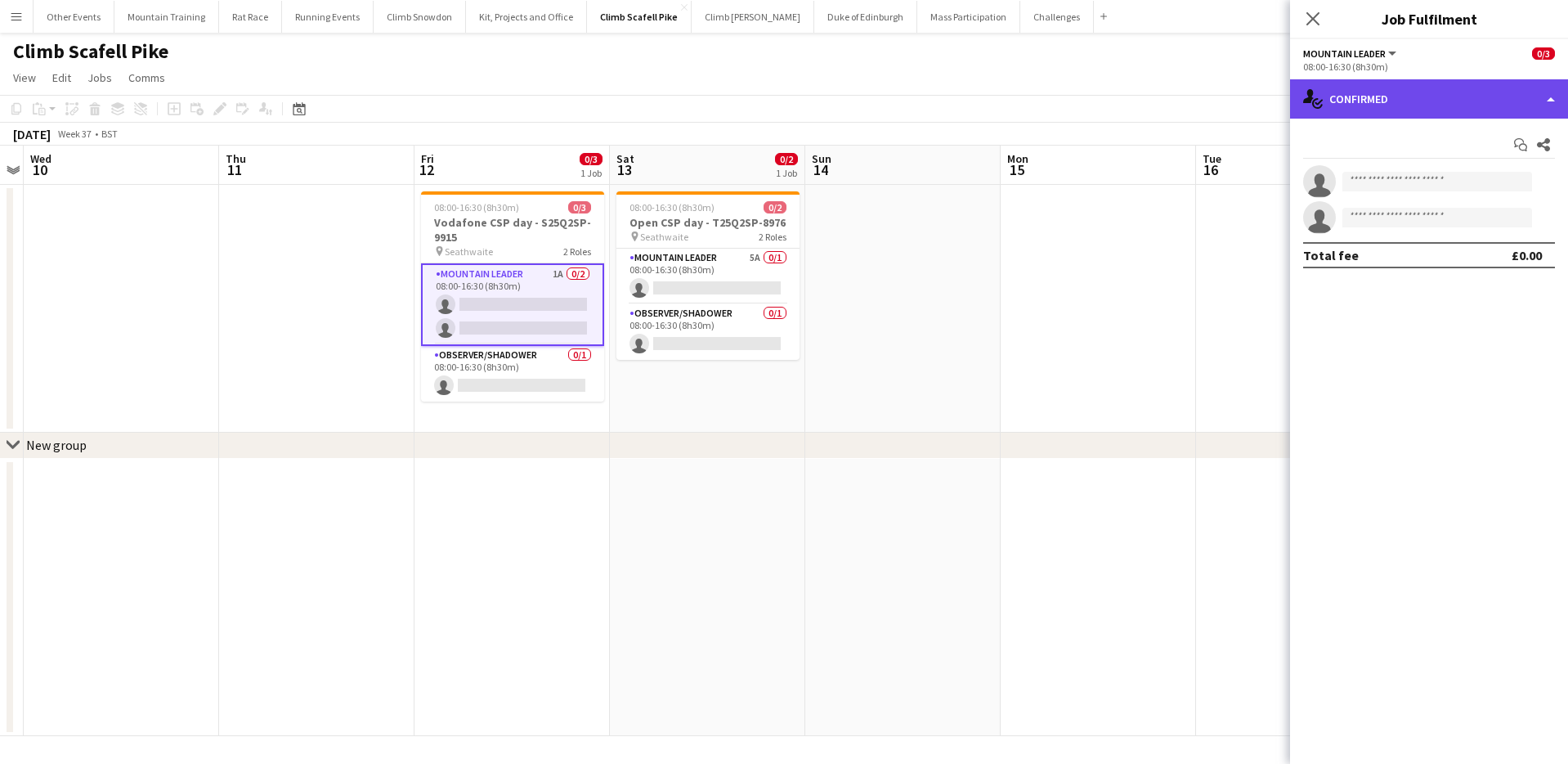
click at [1499, 101] on div "single-neutral-actions-check-2 Confirmed" at bounding box center [1429, 98] width 278 height 40
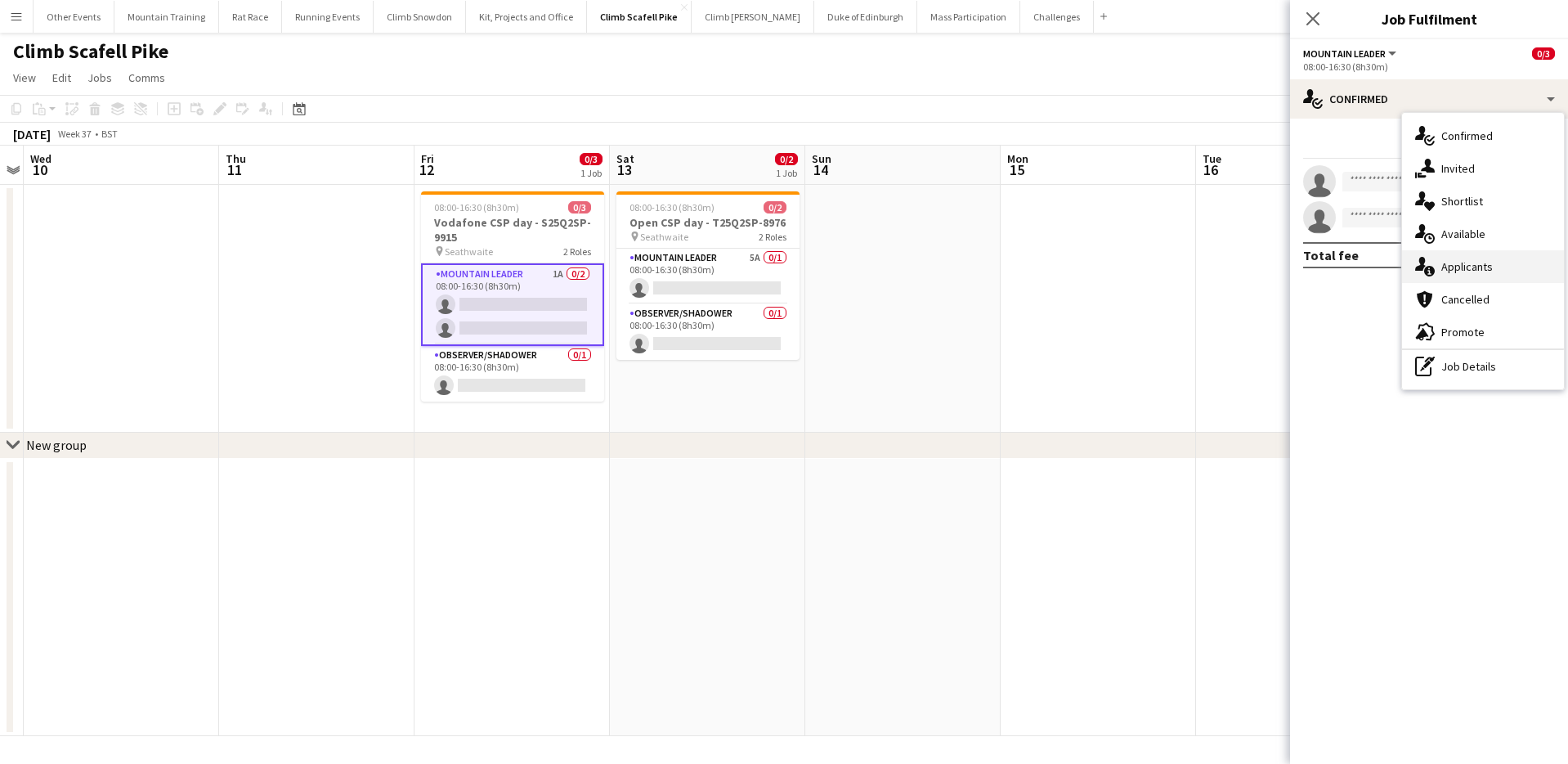
click at [1504, 254] on div "single-neutral-actions-information Applicants" at bounding box center [1483, 266] width 162 height 33
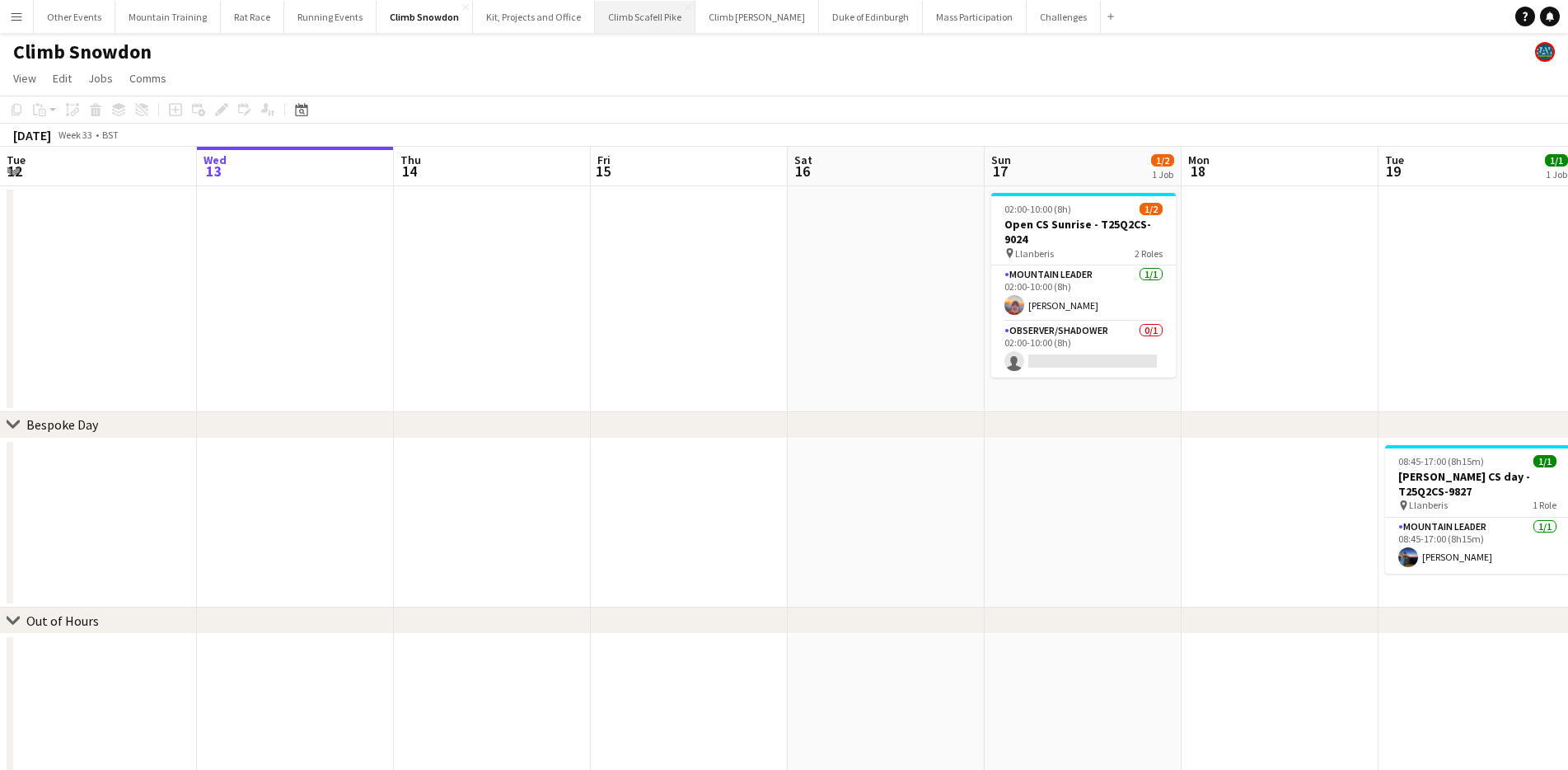
click at [641, 18] on button "Climb Scafell Pike Close" at bounding box center [644, 17] width 100 height 32
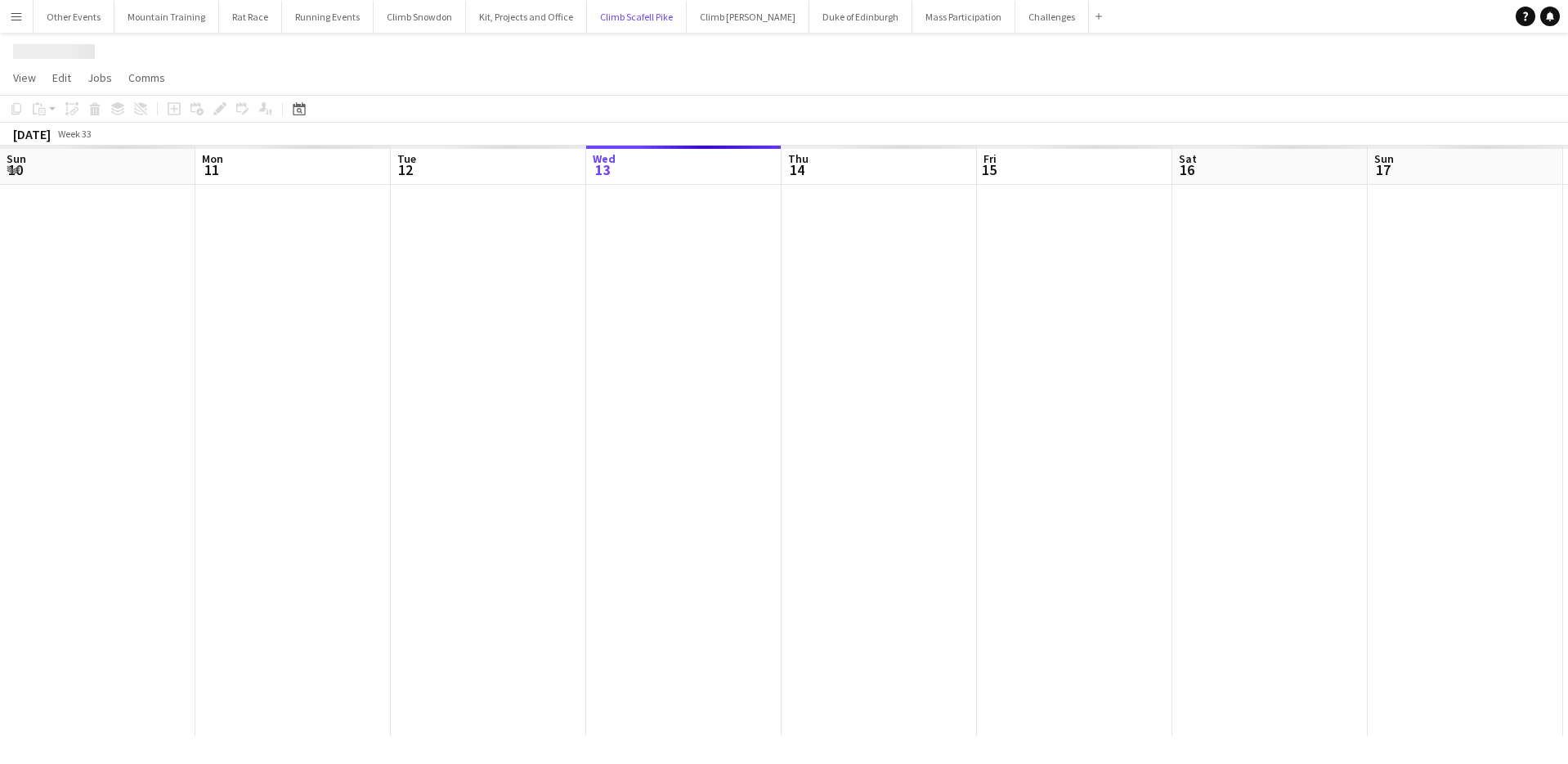
scroll to position [0, 391]
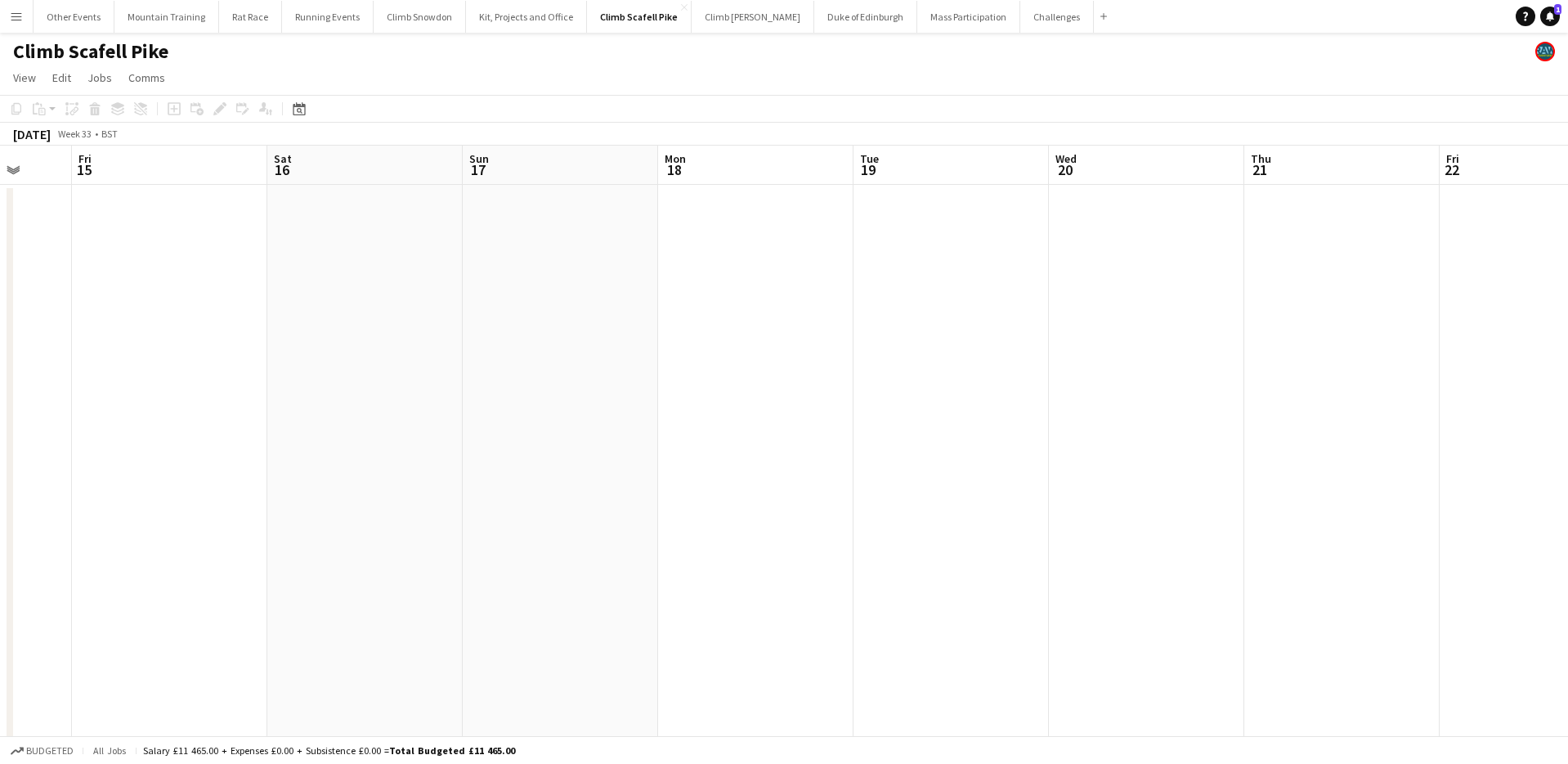
drag, startPoint x: 1152, startPoint y: 311, endPoint x: 660, endPoint y: 300, distance: 492.1
click at [660, 300] on app-calendar-viewport "Tue 12 Wed 13 Thu 14 Fri 15 Sat 16 Sun 17 Mon 18 Tue 19 Wed 20 Thu 21 Fri 22 Sa…" at bounding box center [784, 506] width 1568 height 720
drag, startPoint x: 1249, startPoint y: 344, endPoint x: 578, endPoint y: 258, distance: 676.5
click at [696, 298] on app-calendar-viewport "Tue 12 Wed 13 Thu 14 Fri 15 Sat 16 Sun 17 Mon 18 Tue 19 Wed 20 Thu 21 Fri 22 Sa…" at bounding box center [778, 506] width 1556 height 720
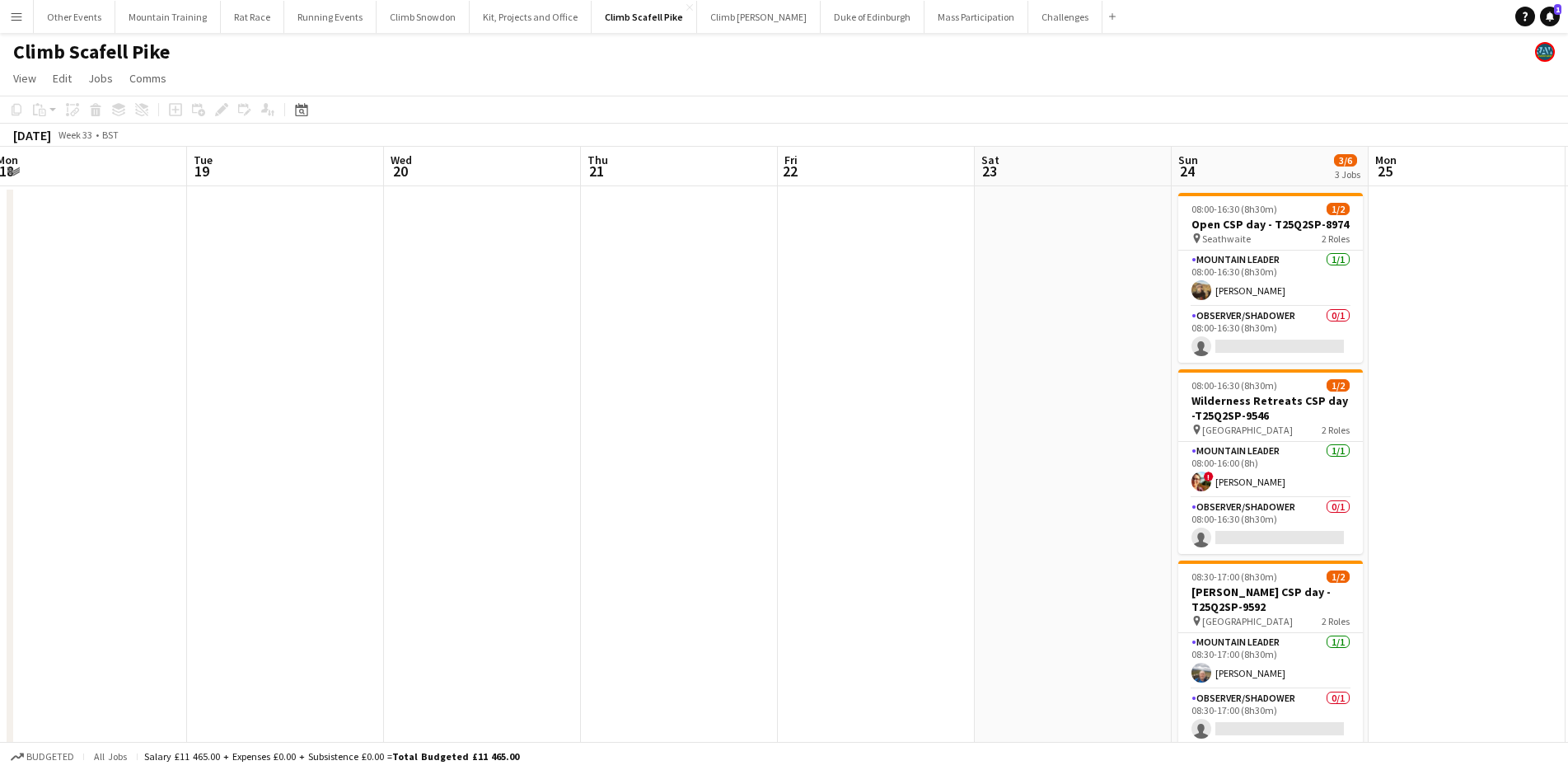
scroll to position [0, 488]
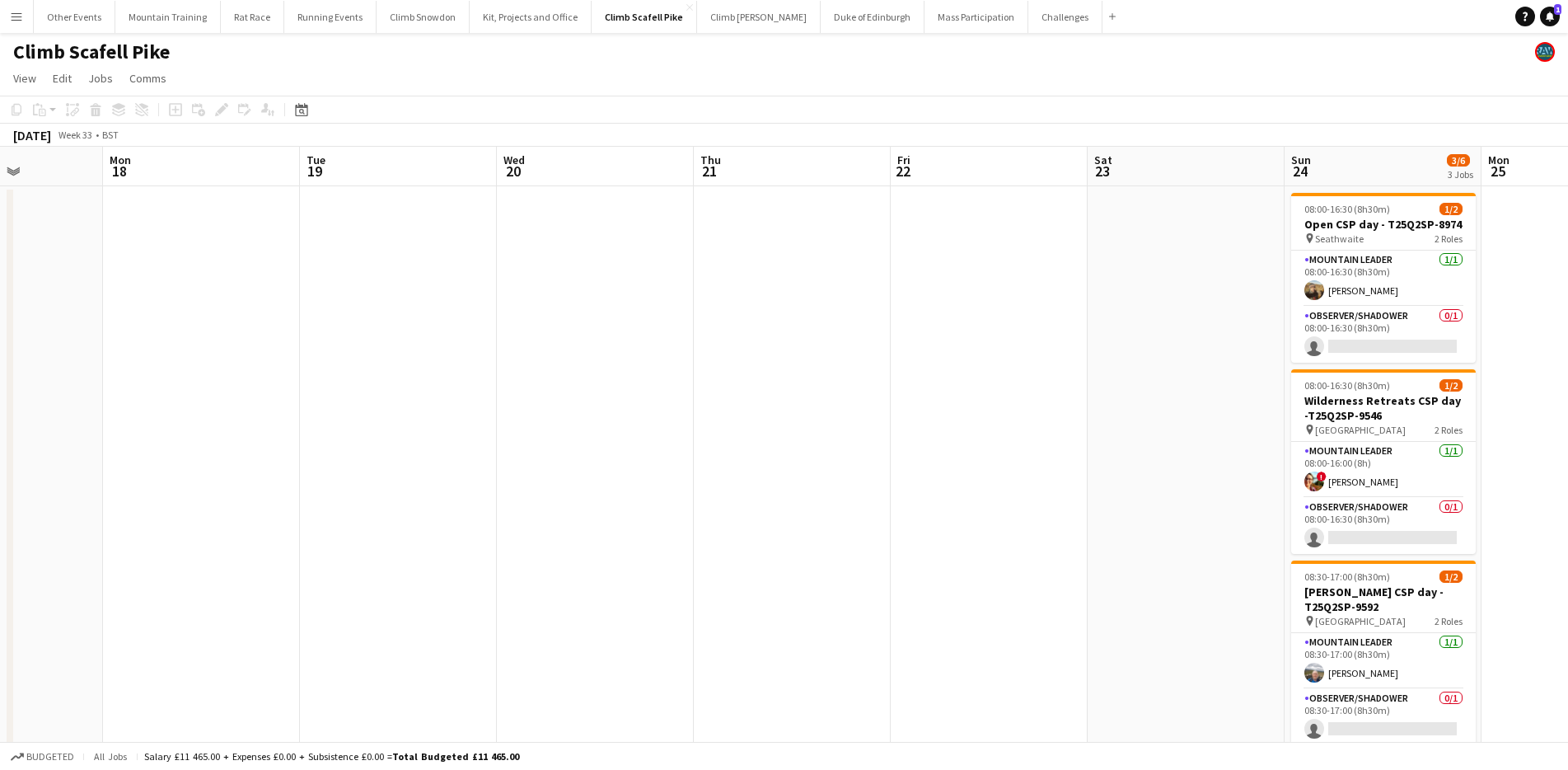
click at [314, 113] on div "Date picker [DATE] [DATE] [DATE] M [DATE] T [DATE] W [DATE] T [DATE] F [DATE] S…" at bounding box center [296, 110] width 37 height 19
click at [292, 112] on div "Date picker" at bounding box center [301, 110] width 19 height 19
click at [431, 175] on span "Next month" at bounding box center [434, 166] width 33 height 33
click at [394, 266] on span "12" at bounding box center [392, 273] width 19 height 19
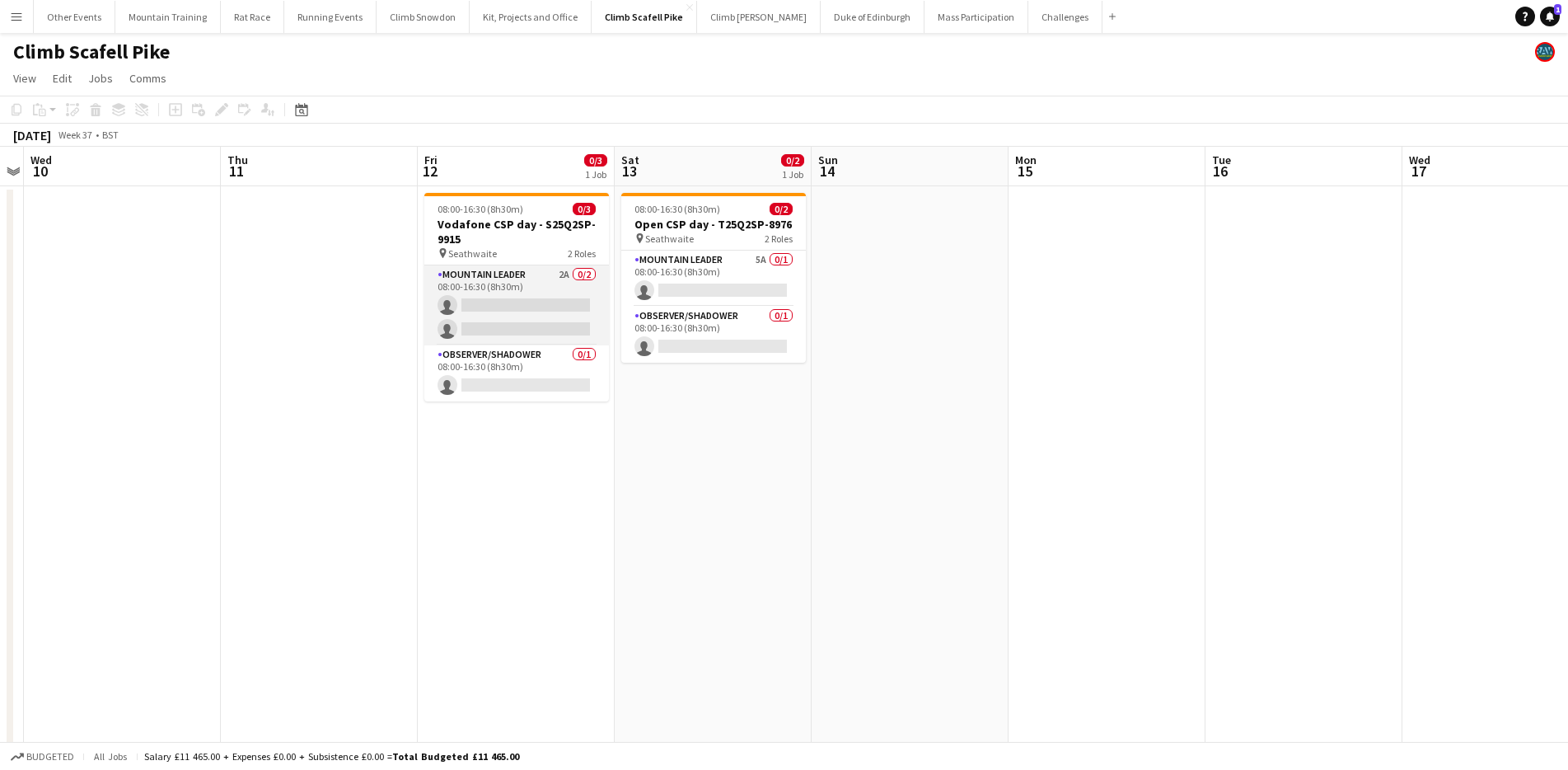
click at [490, 284] on app-card-role "Mountain Leader 2A 0/2 08:00-16:30 (8h30m) single-neutral-actions single-neutra…" at bounding box center [516, 305] width 184 height 80
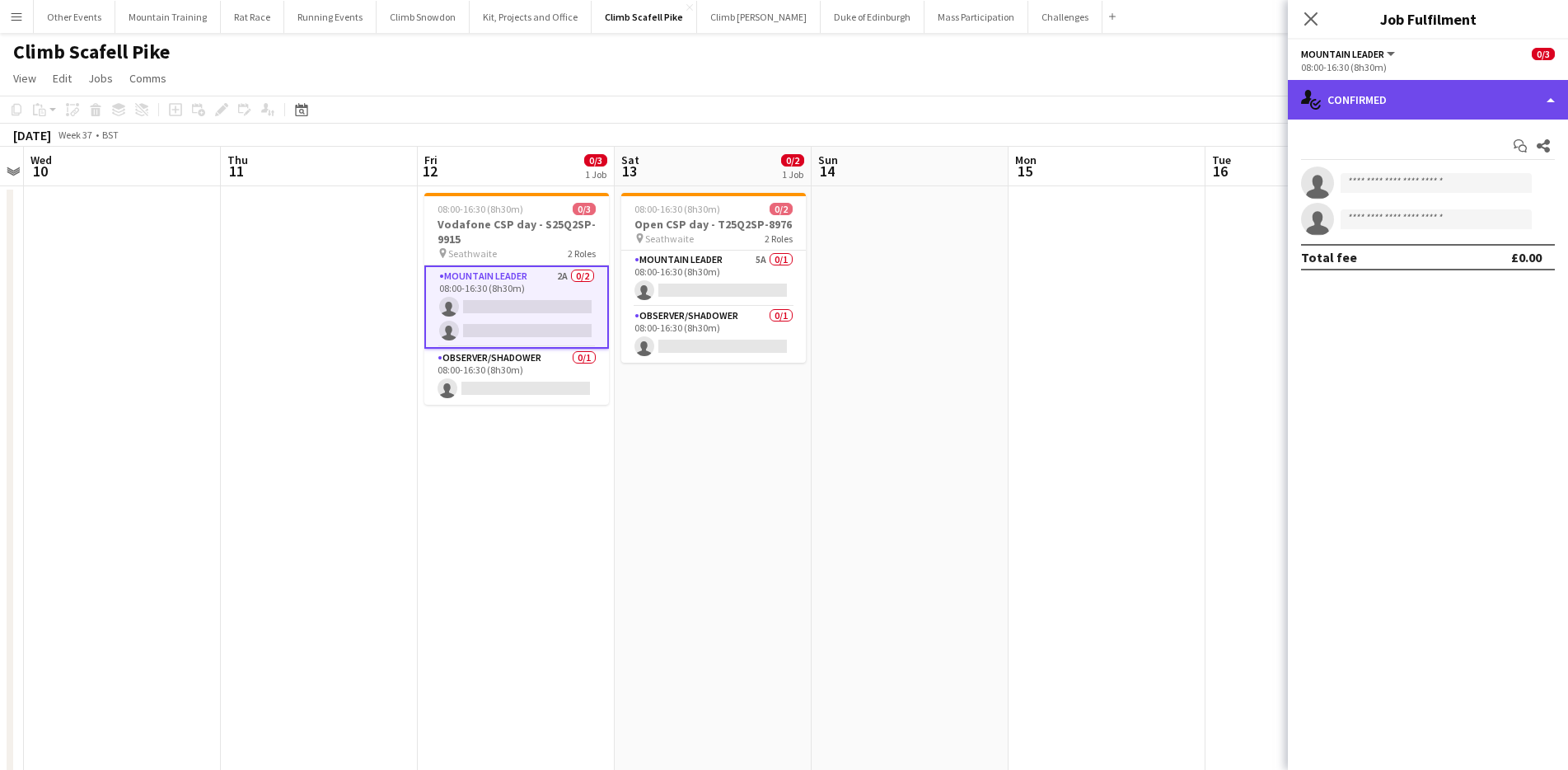
click at [1520, 91] on div "single-neutral-actions-check-2 Confirmed" at bounding box center [1428, 99] width 280 height 40
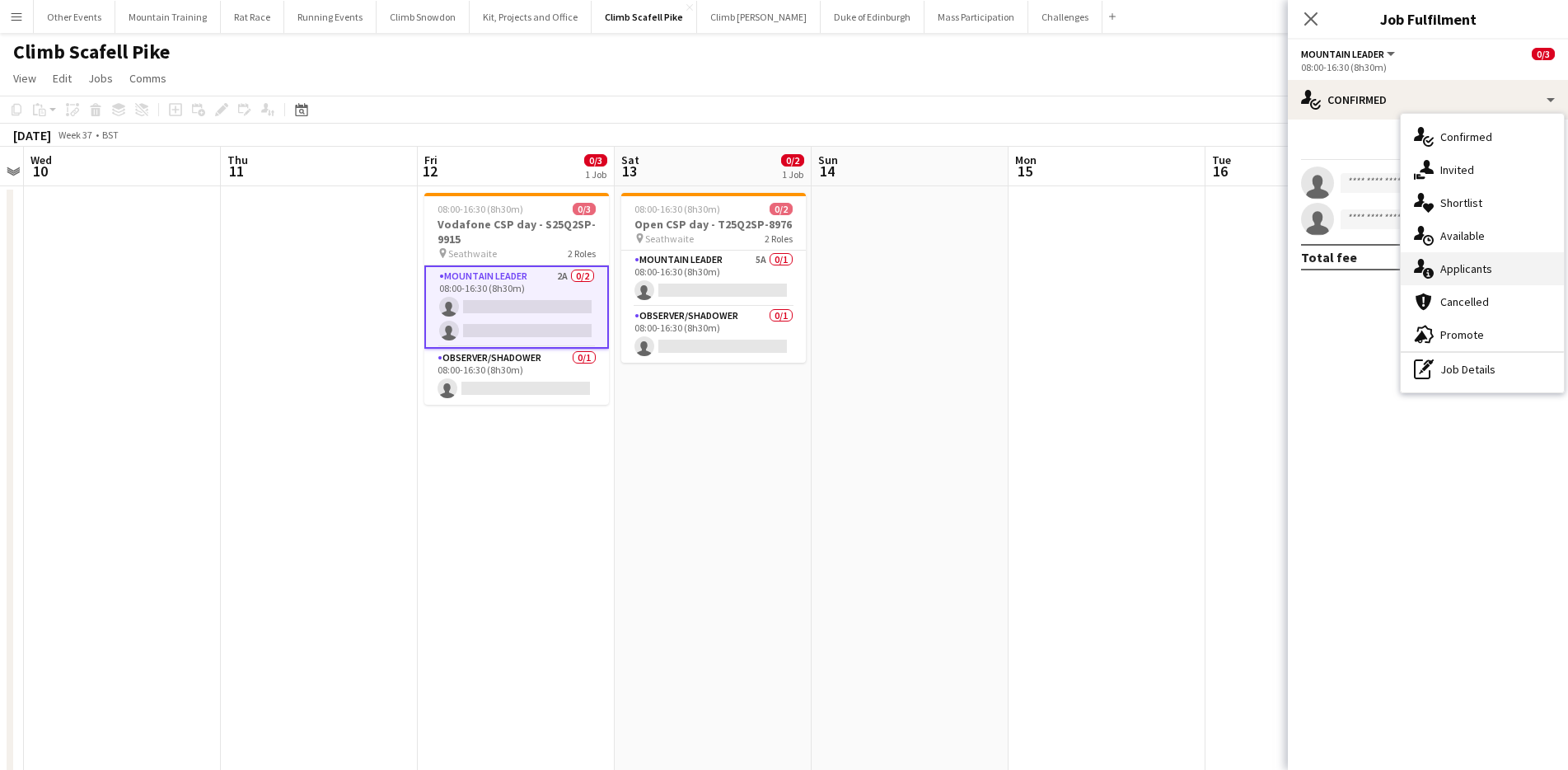
click at [1502, 257] on div "single-neutral-actions-information Applicants" at bounding box center [1482, 268] width 163 height 33
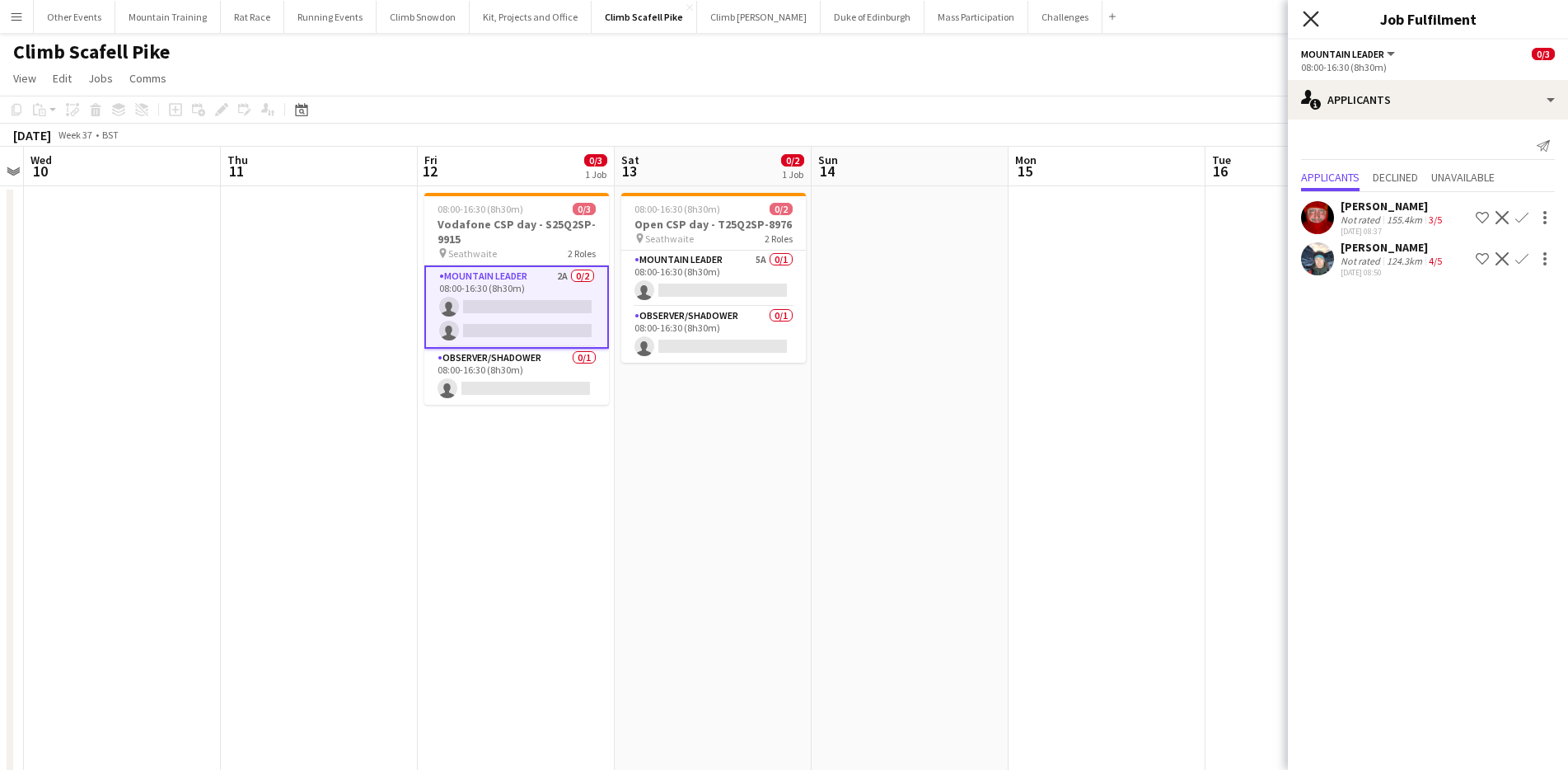
click at [1313, 15] on icon at bounding box center [1310, 19] width 16 height 16
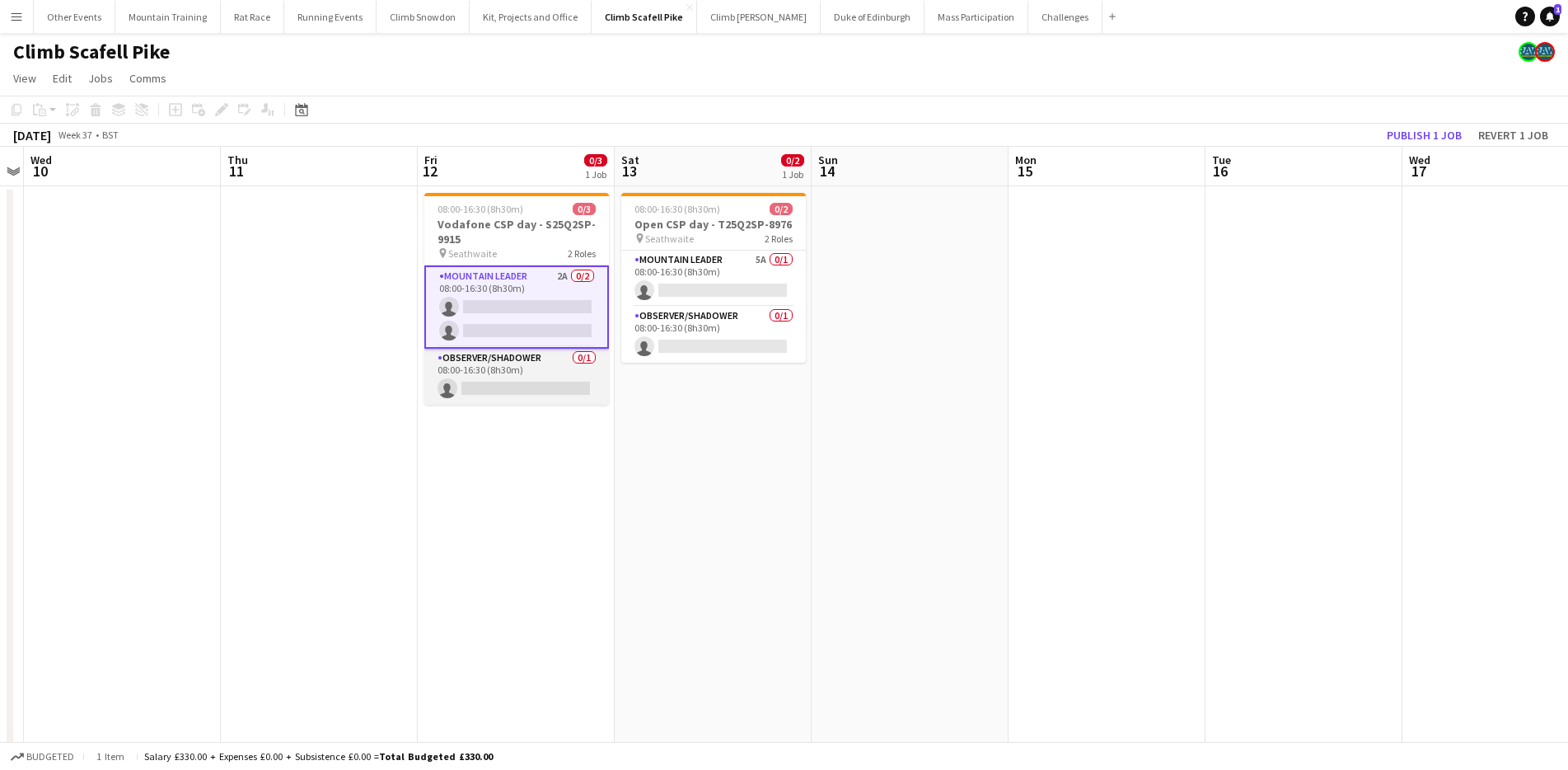
click at [532, 384] on app-card-role "Observer/Shadower 0/1 08:00-16:30 (8h30m) single-neutral-actions" at bounding box center [516, 376] width 184 height 56
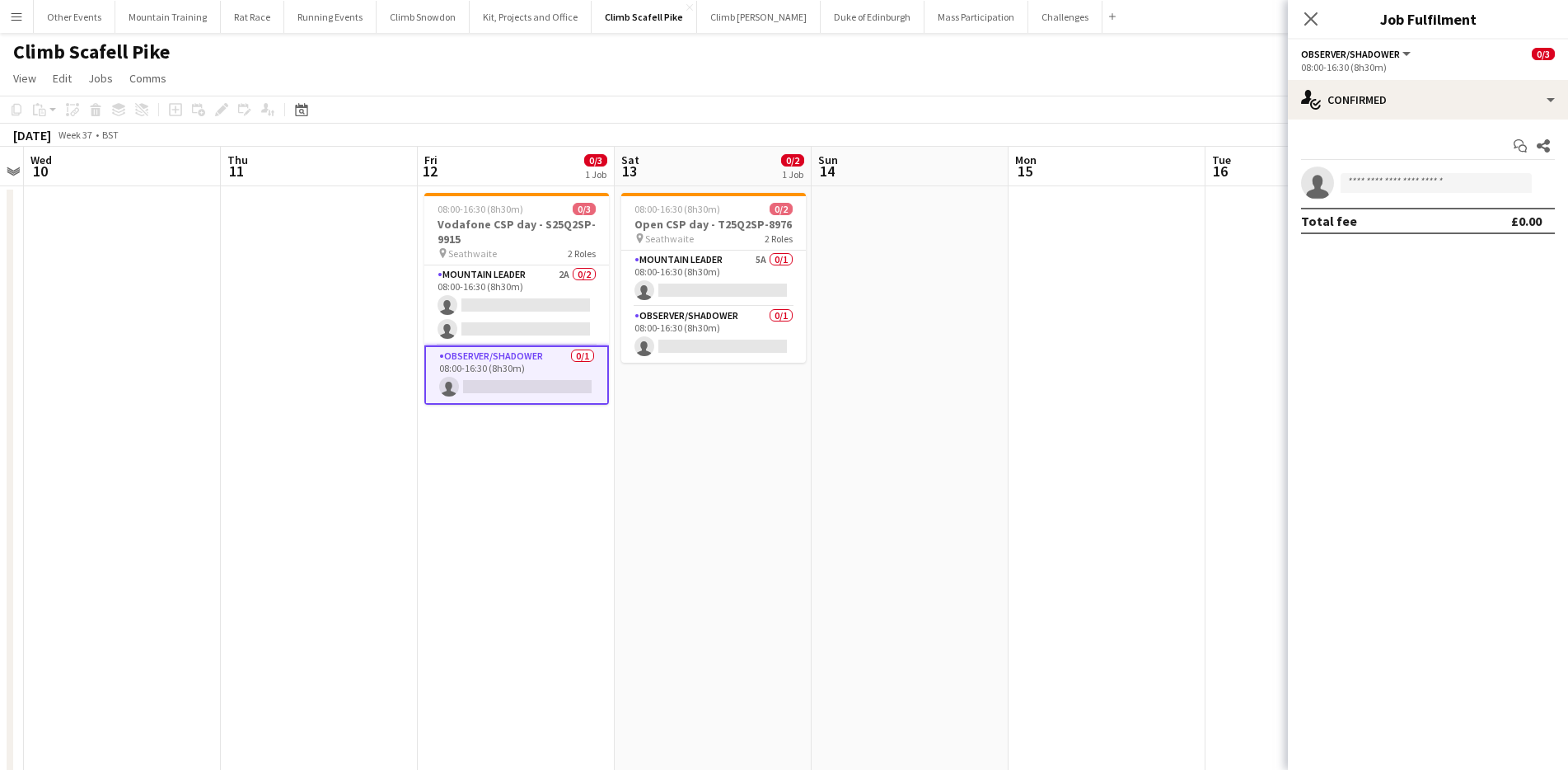
click at [1458, 75] on app-options-switcher "Observer/Shadower All roles Observer/Shadower 0/3 08:00-16:30 (8h30m)" at bounding box center [1428, 60] width 280 height 41
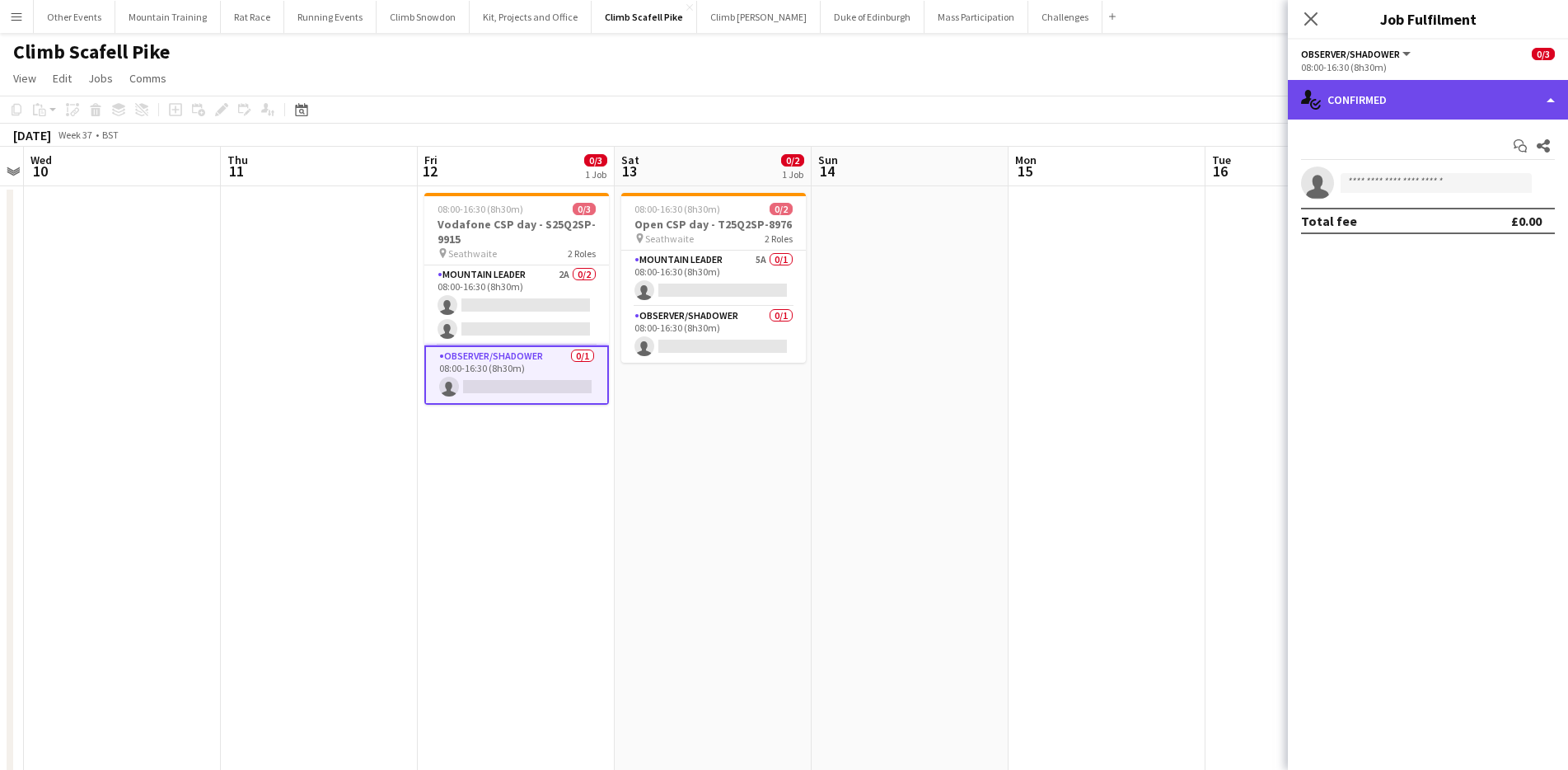
click at [1475, 90] on div "single-neutral-actions-check-2 Confirmed" at bounding box center [1428, 99] width 280 height 40
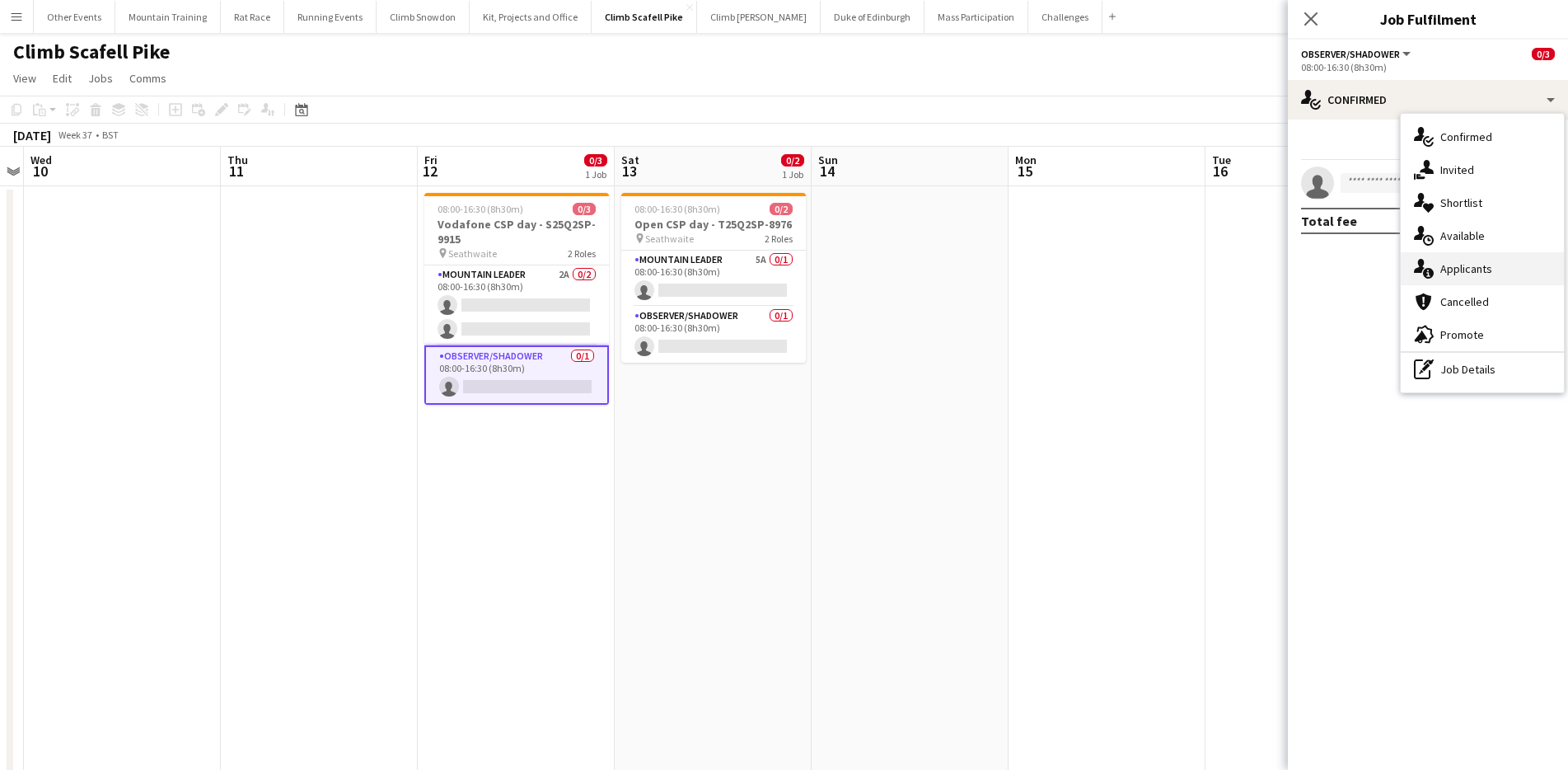
click at [1475, 271] on div "single-neutral-actions-information Applicants" at bounding box center [1482, 268] width 163 height 33
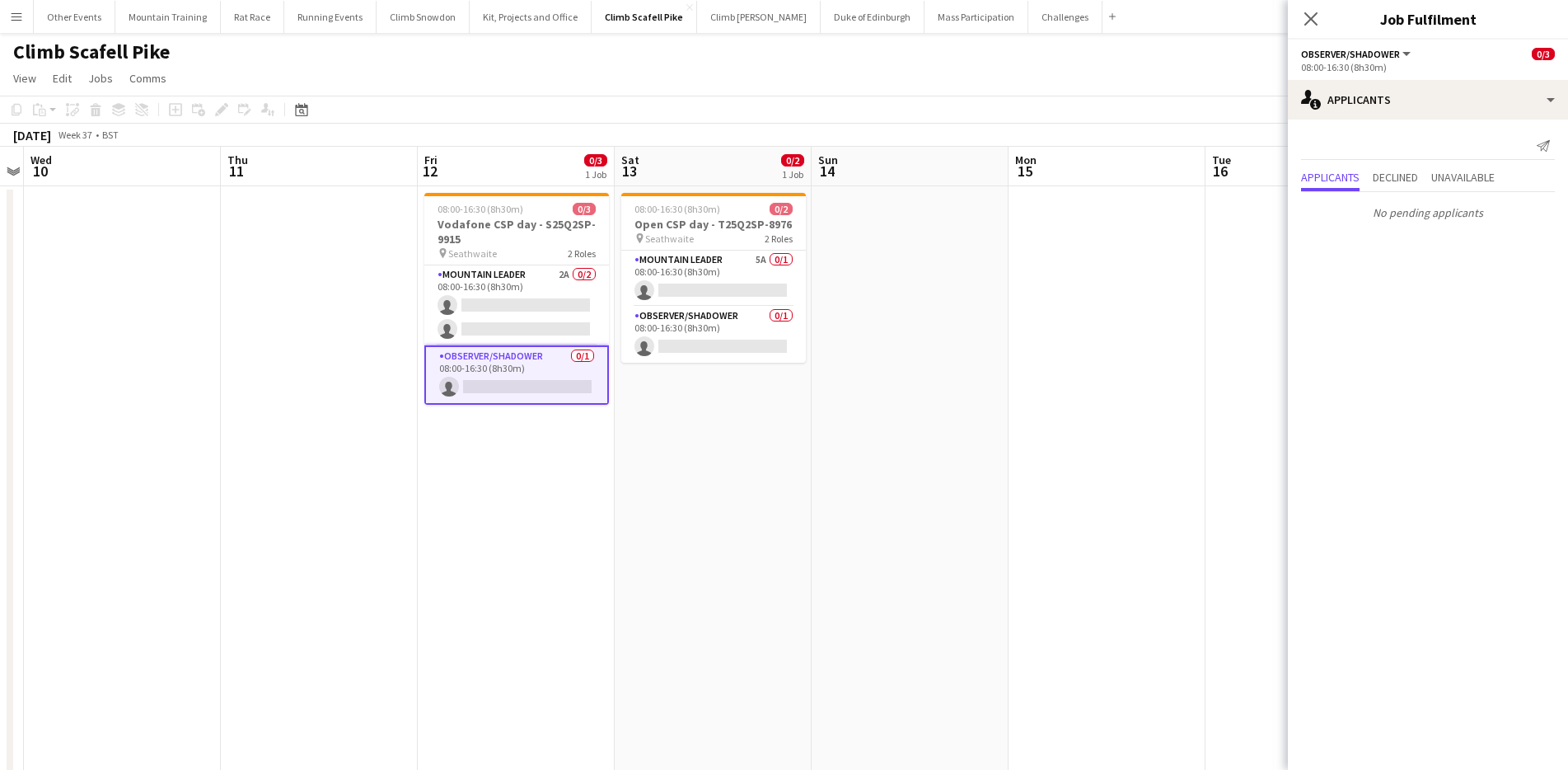
click at [1132, 84] on app-page-menu "View Day view expanded Day view collapsed Month view Date picker Jump to [DATE]…" at bounding box center [784, 80] width 1568 height 31
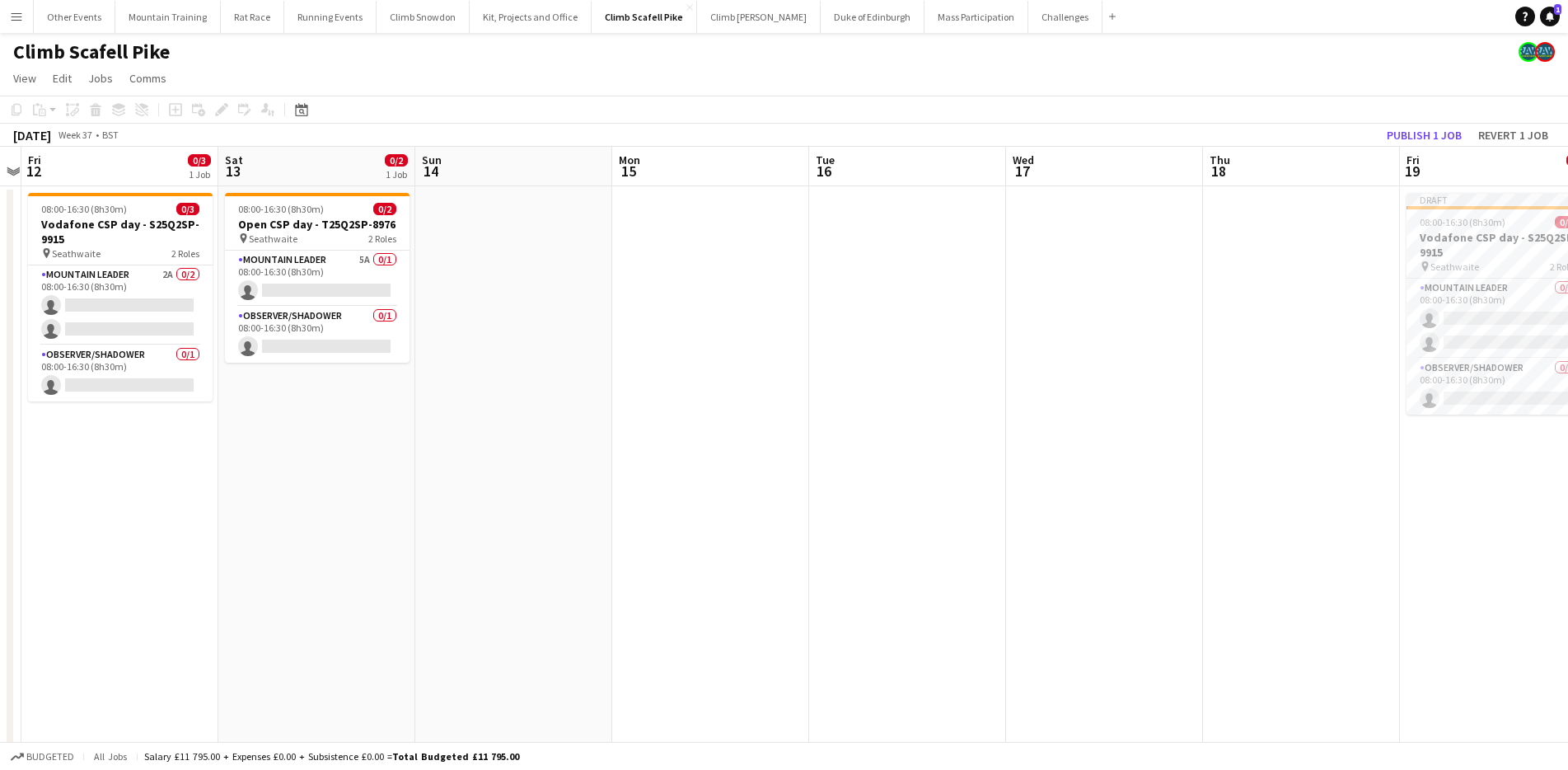
drag, startPoint x: 1276, startPoint y: 290, endPoint x: 783, endPoint y: 261, distance: 493.9
click at [633, 265] on app-calendar-viewport "Tue 9 Wed 10 Thu 11 Fri 12 0/3 1 Job Sat 13 0/2 1 Job Sun 14 Mon 15 Tue 16 Wed …" at bounding box center [784, 509] width 1568 height 726
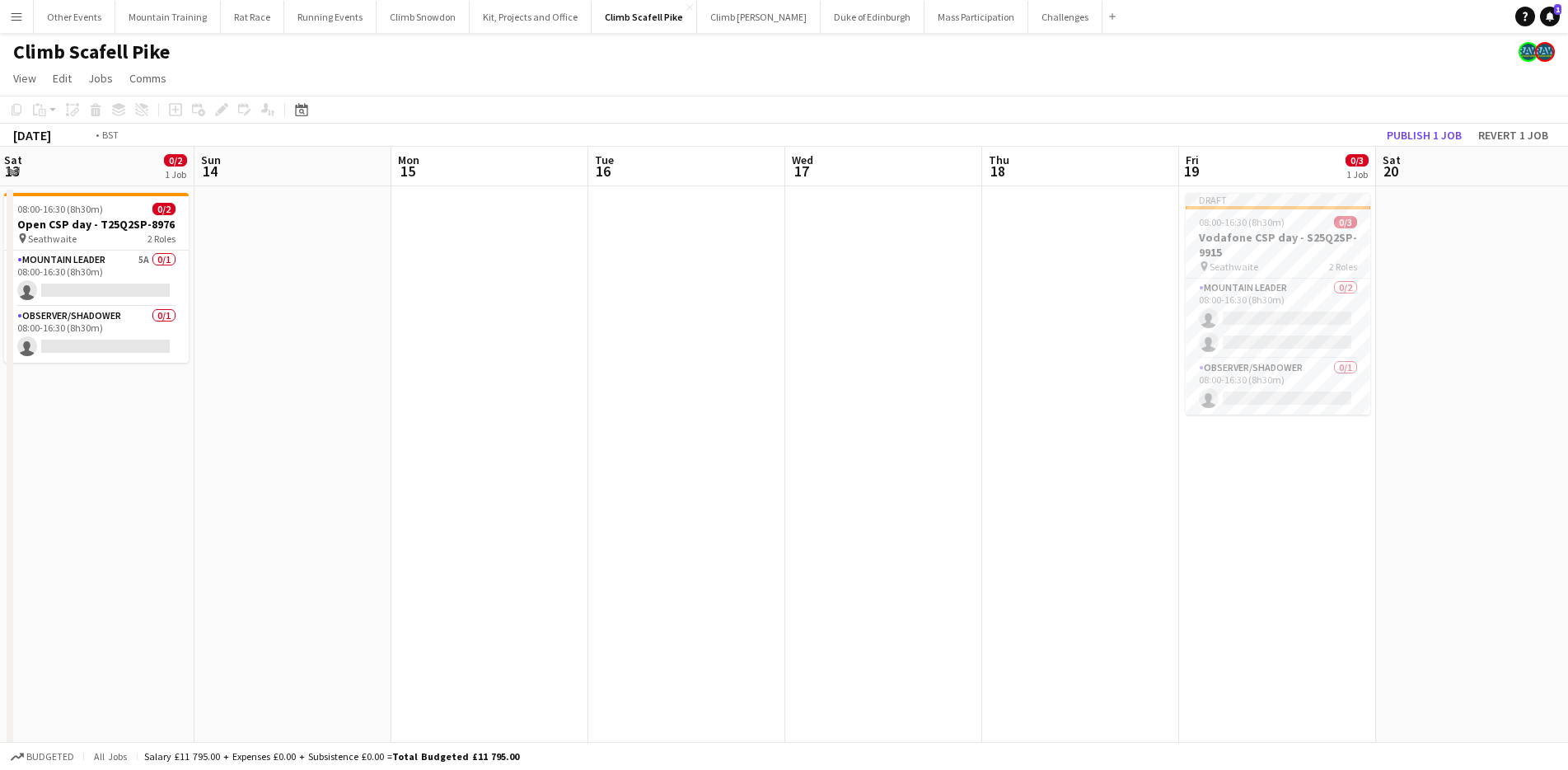
scroll to position [0, 645]
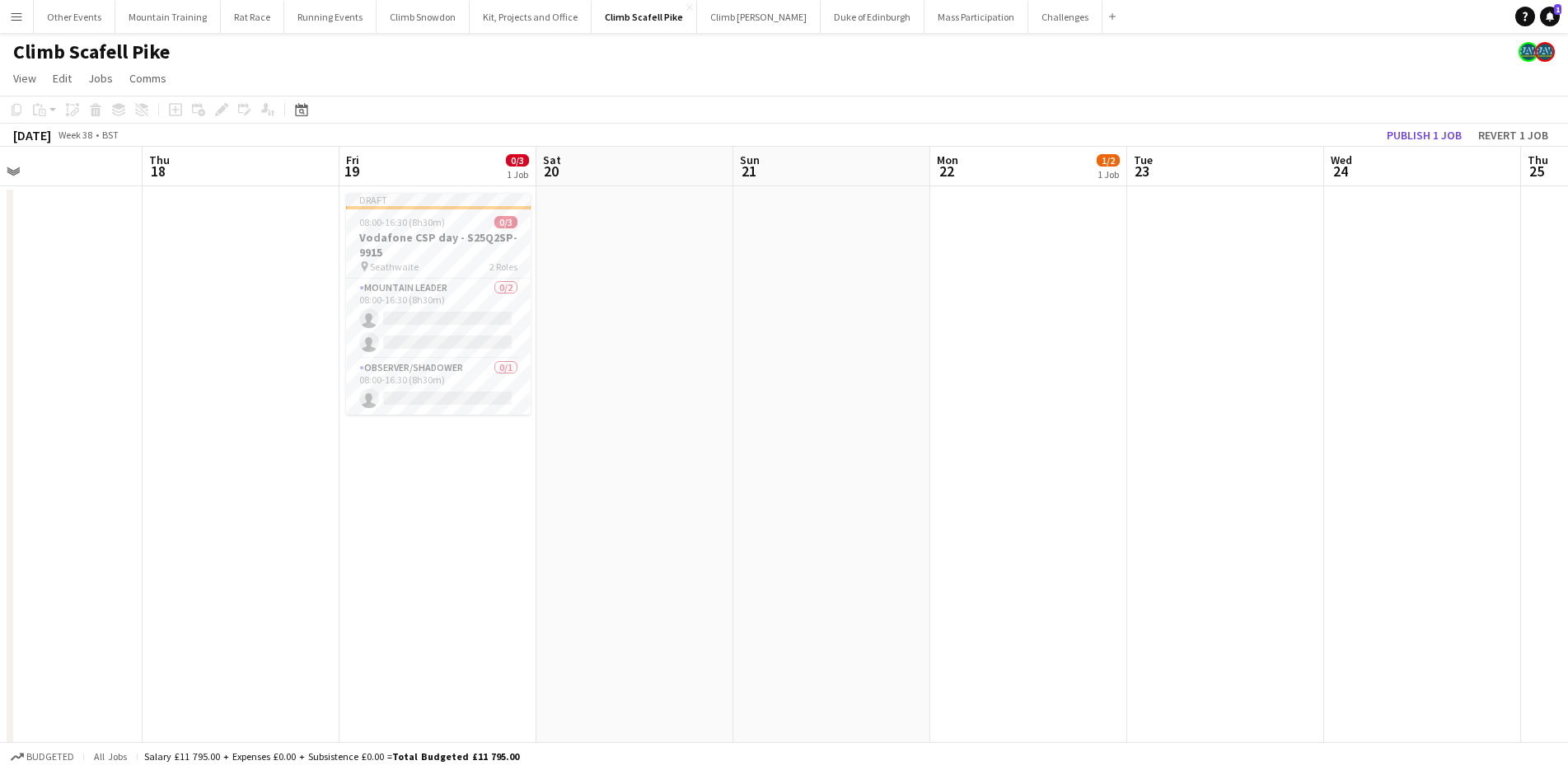
drag, startPoint x: 1408, startPoint y: 229, endPoint x: 594, endPoint y: 234, distance: 814.0
click at [594, 234] on app-calendar-viewport "Sun 14 Mon 15 Tue 16 Wed 17 Thu 18 Fri 19 0/3 1 Job Sat 20 Sun 21 Mon 22 1/2 1 …" at bounding box center [784, 597] width 1568 height 901
